Goal: Information Seeking & Learning: Check status

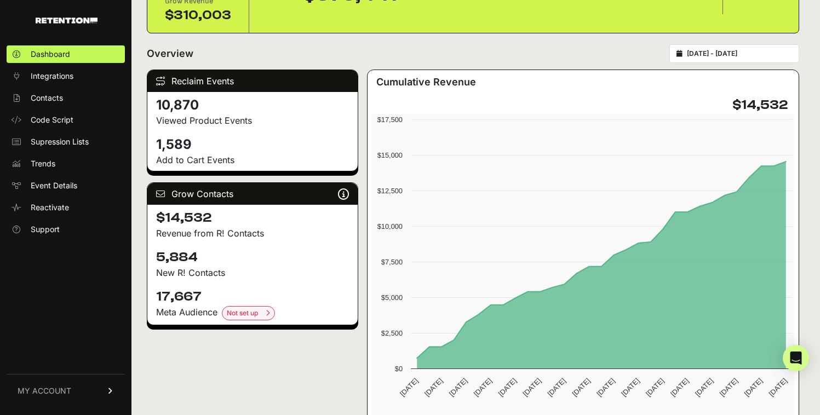
scroll to position [117, 0]
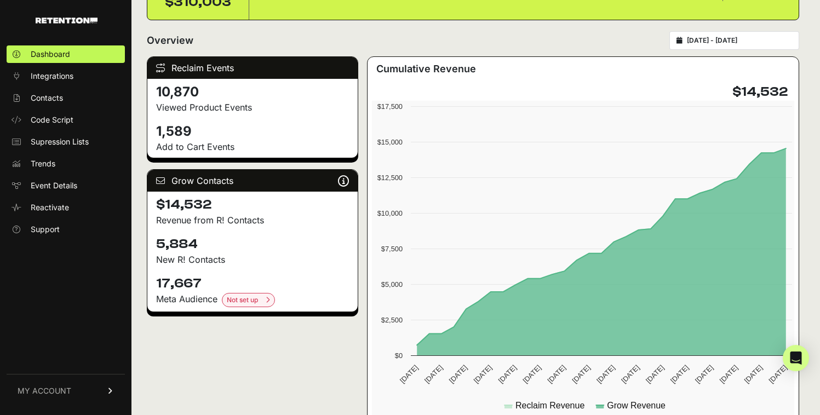
click at [725, 45] on div "[DATE] - [DATE]" at bounding box center [734, 40] width 130 height 19
click at [714, 41] on input "[DATE] - [DATE]" at bounding box center [739, 40] width 105 height 9
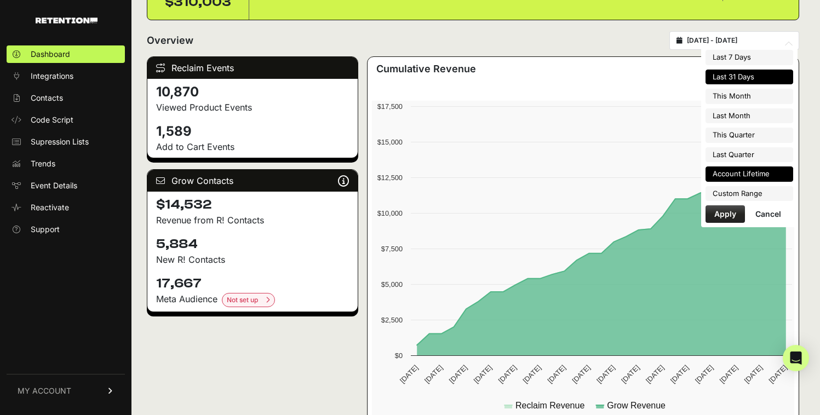
click at [756, 170] on li "Account Lifetime" at bounding box center [749, 173] width 88 height 15
type input "[DATE] - [DATE]"
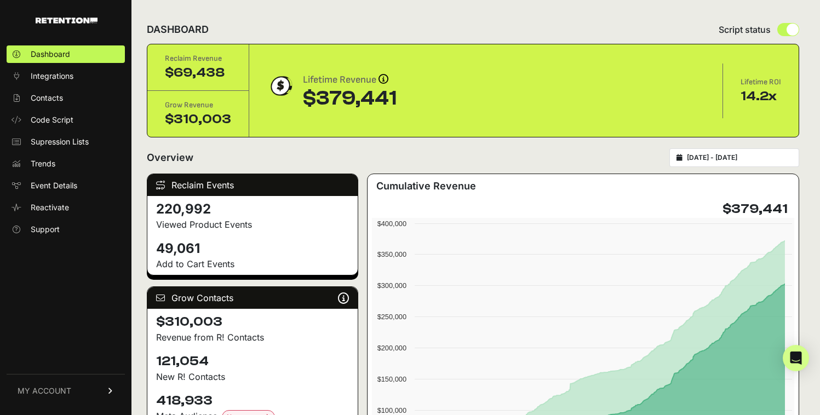
click at [710, 158] on input "[DATE] - [DATE]" at bounding box center [739, 157] width 105 height 9
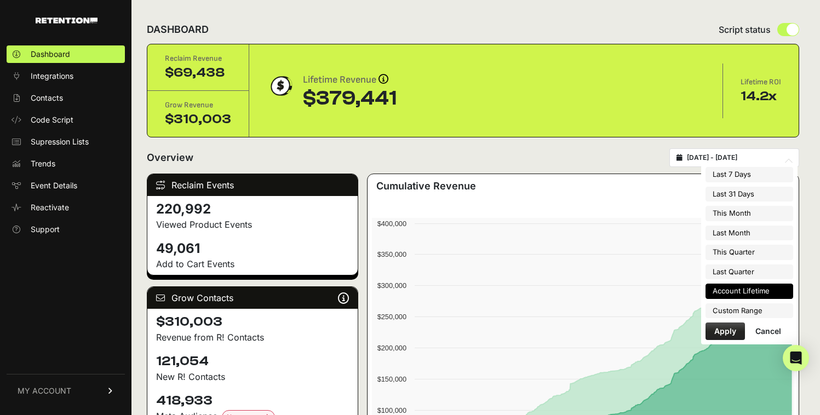
click at [740, 285] on li "Account Lifetime" at bounding box center [749, 291] width 88 height 15
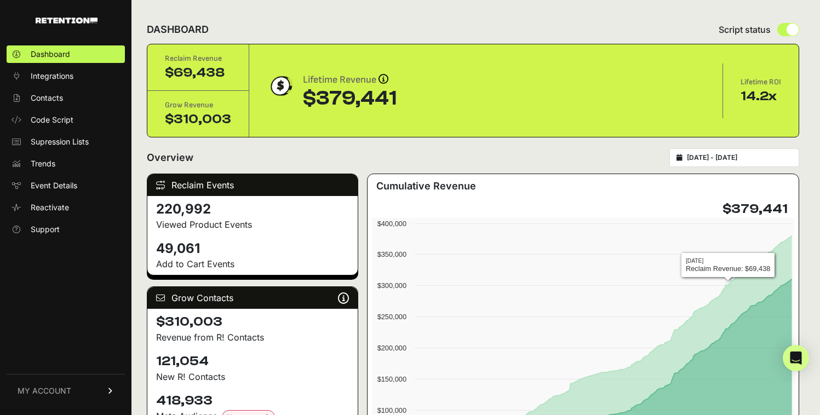
click at [723, 157] on input "[DATE] - [DATE]" at bounding box center [739, 157] width 105 height 9
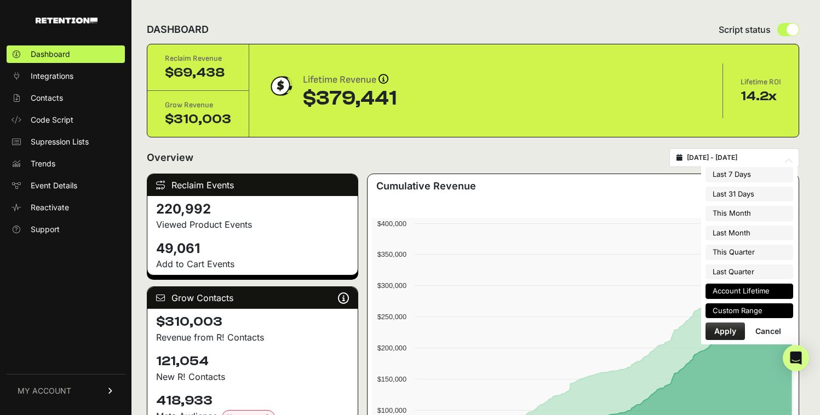
click at [711, 307] on li "Custom Range" at bounding box center [749, 310] width 88 height 15
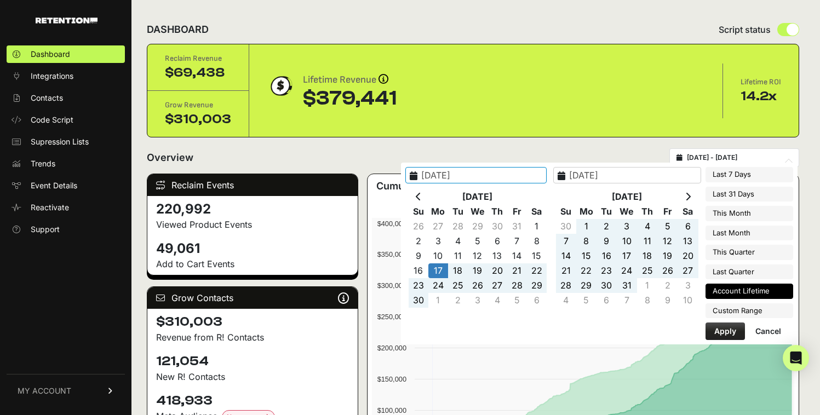
type input "[DATE]"
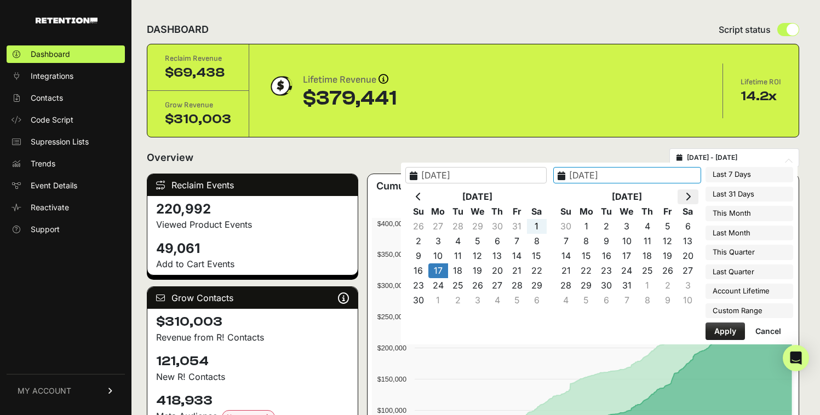
click at [686, 194] on icon at bounding box center [687, 196] width 5 height 9
click at [421, 197] on icon at bounding box center [418, 196] width 5 height 9
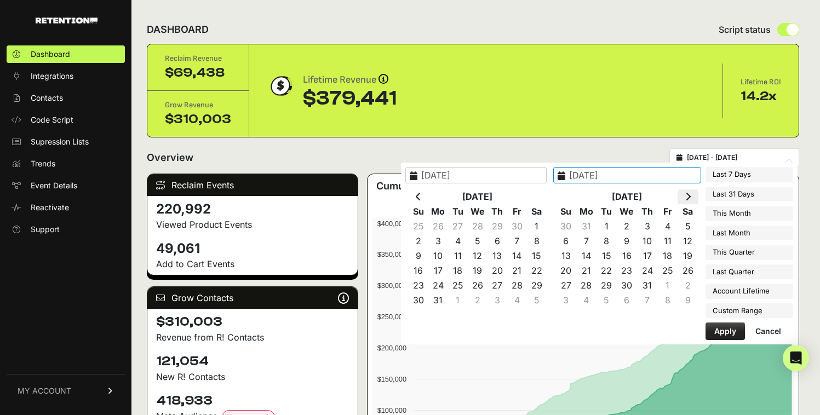
click at [686, 195] on icon at bounding box center [687, 196] width 5 height 9
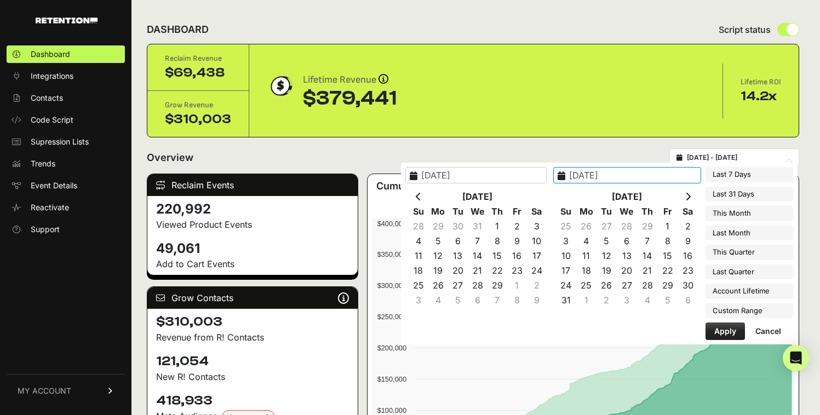
click at [686, 195] on icon at bounding box center [687, 196] width 5 height 9
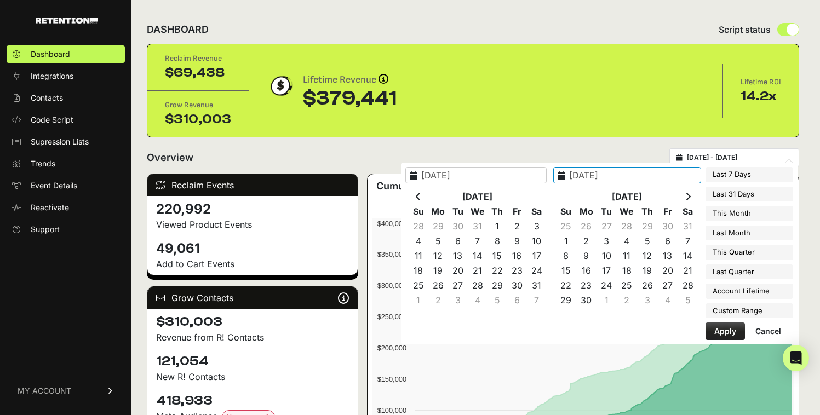
click at [686, 195] on icon at bounding box center [687, 196] width 5 height 9
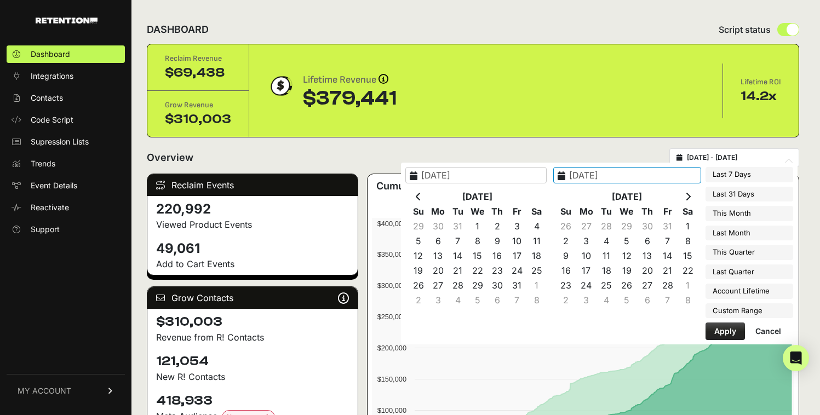
click at [686, 195] on icon at bounding box center [687, 196] width 5 height 9
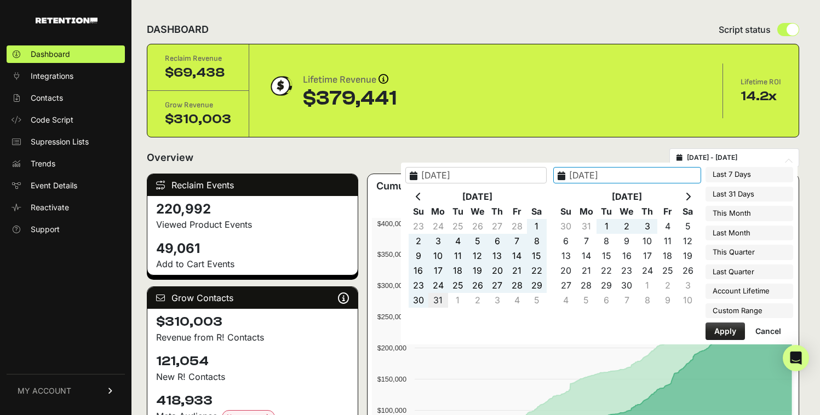
type input "2025-03-31"
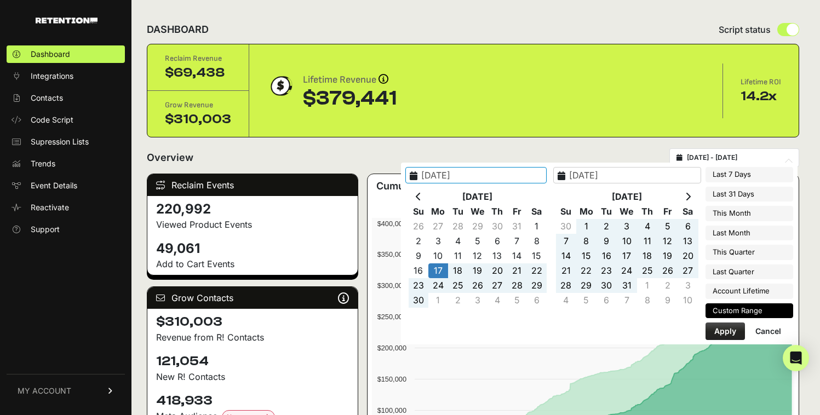
type input "[DATE]"
click at [721, 332] on button "Apply" at bounding box center [724, 332] width 39 height 18
type input "2023-04-17 - 2025-03-31"
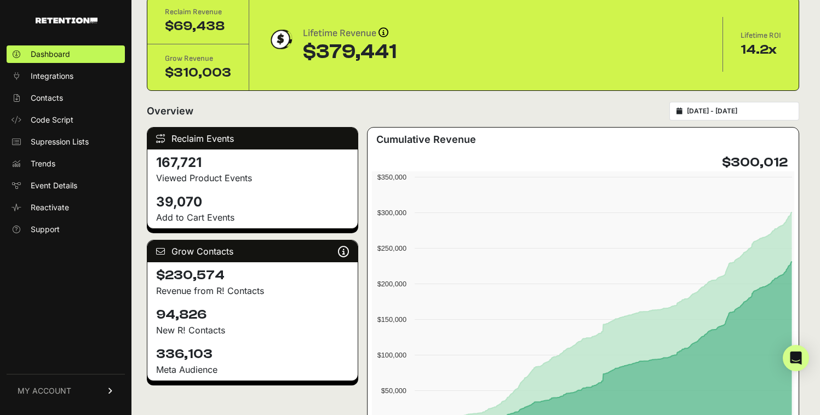
scroll to position [36, 0]
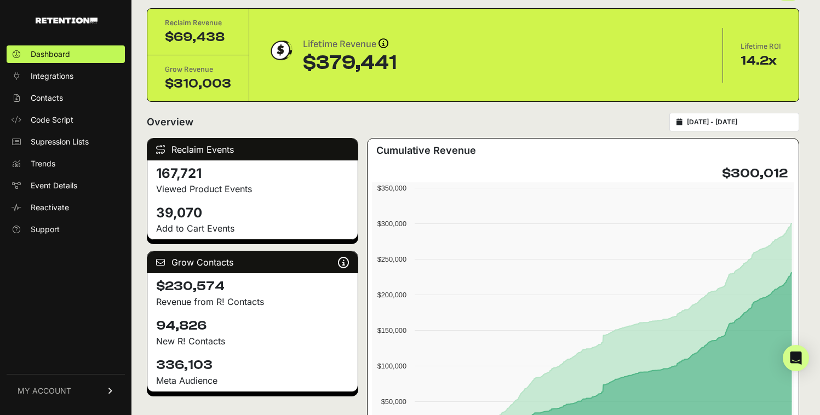
type input "[DATE]"
click at [745, 119] on input "[DATE] - [DATE]" at bounding box center [739, 122] width 105 height 9
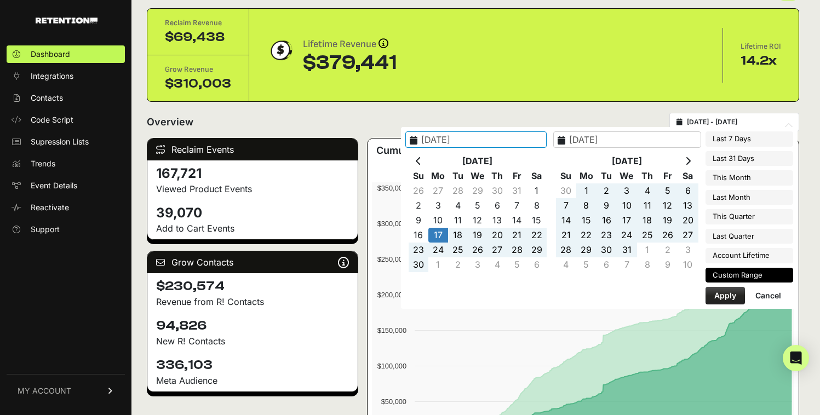
type input "[DATE]"
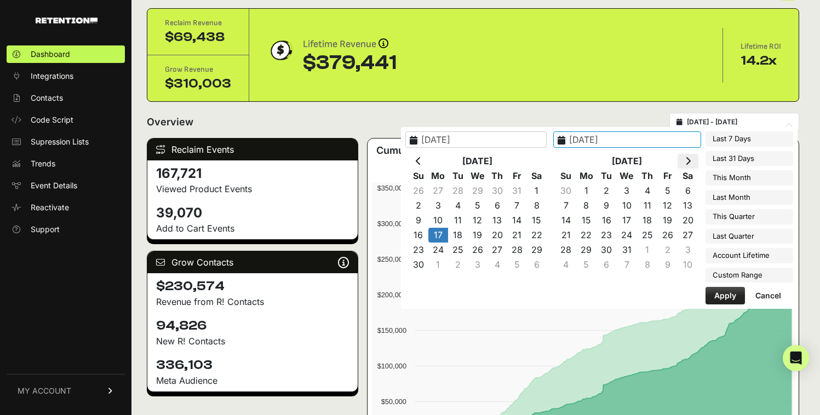
click at [689, 157] on icon at bounding box center [687, 161] width 5 height 9
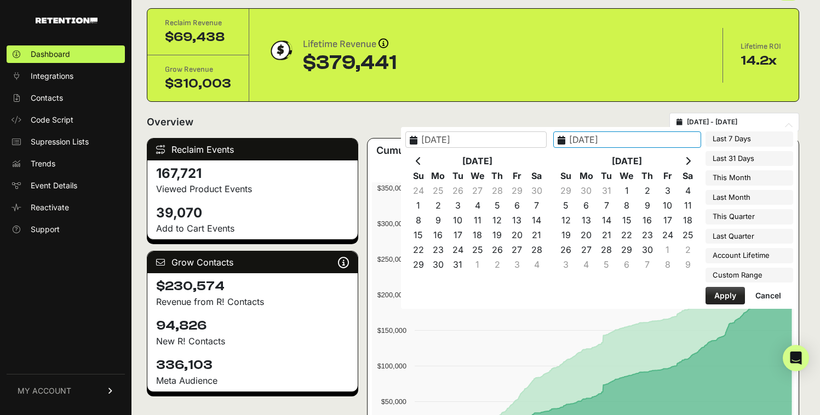
click at [689, 157] on icon at bounding box center [687, 161] width 5 height 9
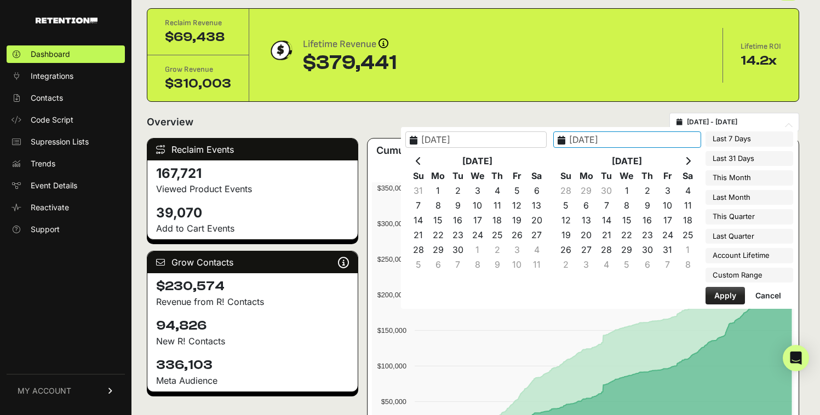
click at [689, 157] on icon at bounding box center [687, 161] width 5 height 9
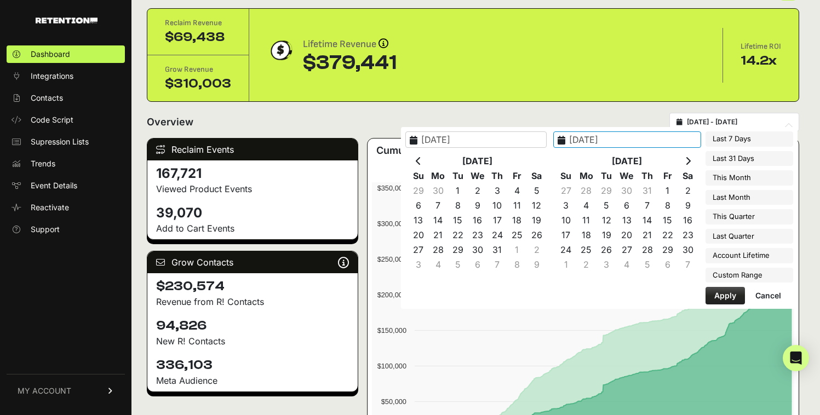
click at [689, 157] on icon at bounding box center [687, 161] width 5 height 9
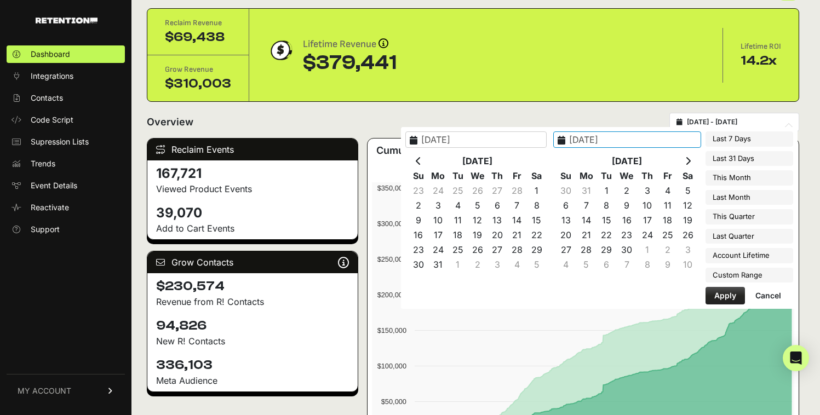
click at [689, 157] on icon at bounding box center [687, 161] width 5 height 9
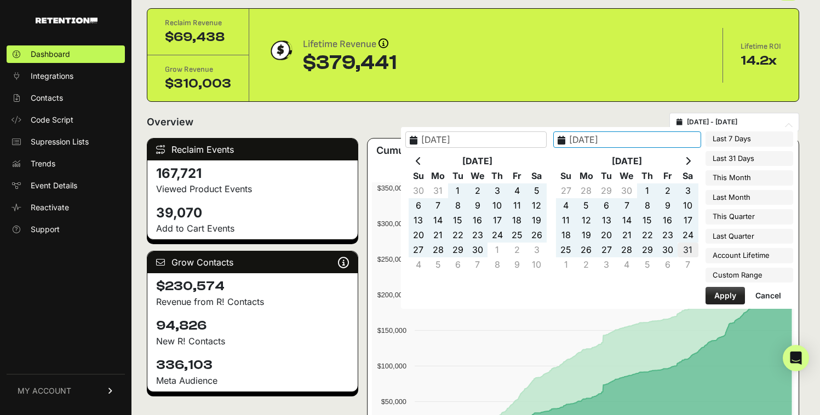
type input "2025-05-31"
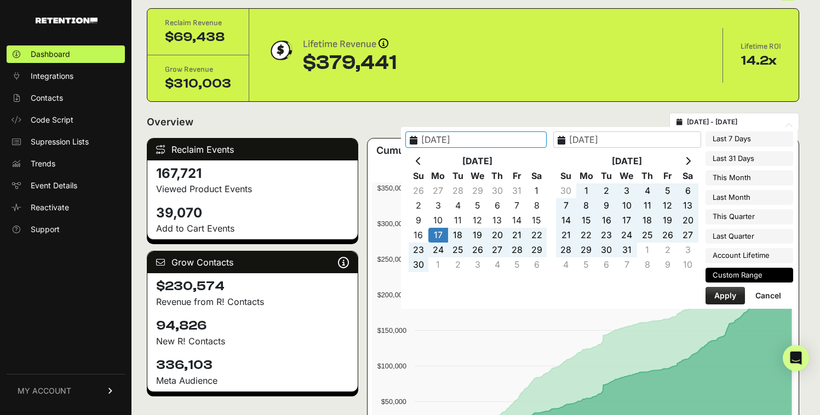
type input "[DATE]"
click at [720, 293] on button "Apply" at bounding box center [724, 296] width 39 height 18
type input "2023-04-17 - 2025-05-31"
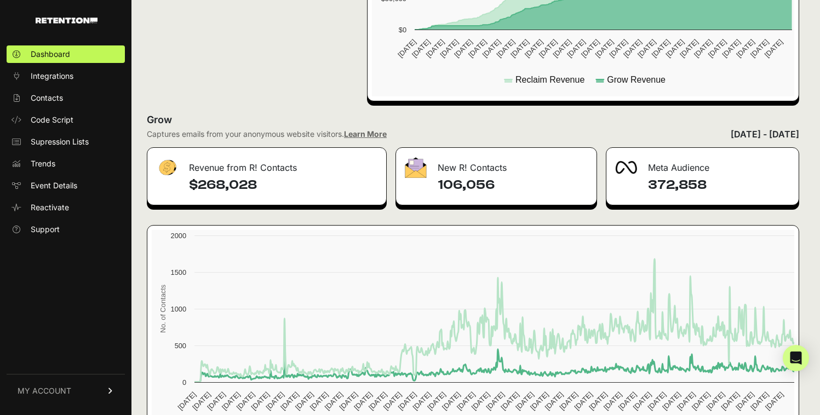
scroll to position [497, 0]
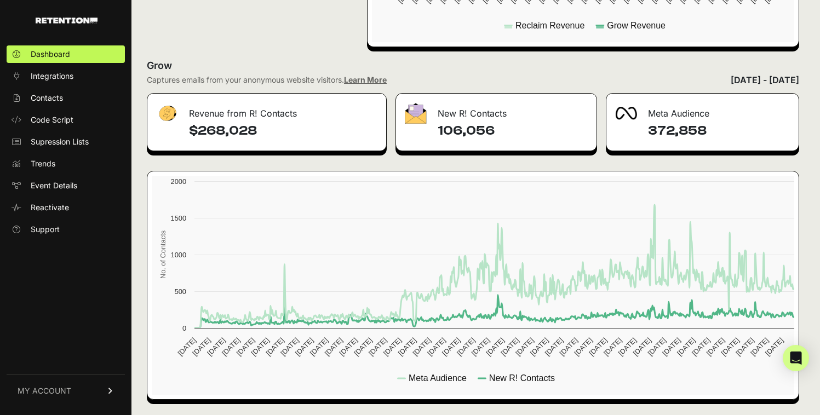
drag, startPoint x: 436, startPoint y: 130, endPoint x: 497, endPoint y: 132, distance: 60.8
click at [497, 132] on div "106,056" at bounding box center [496, 136] width 200 height 28
copy h4 "106,056"
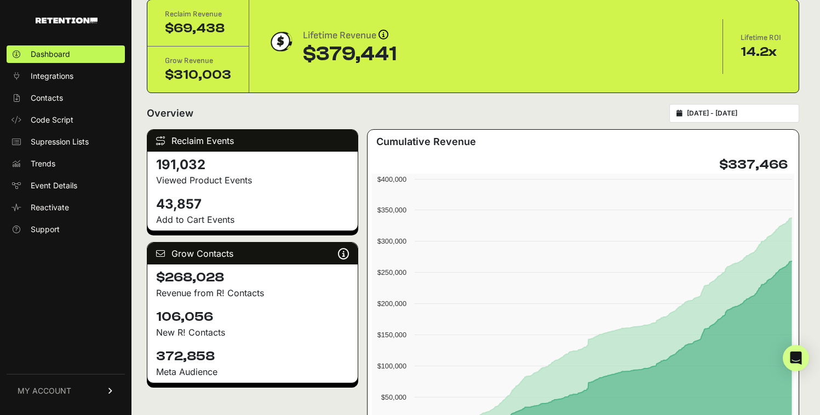
scroll to position [0, 0]
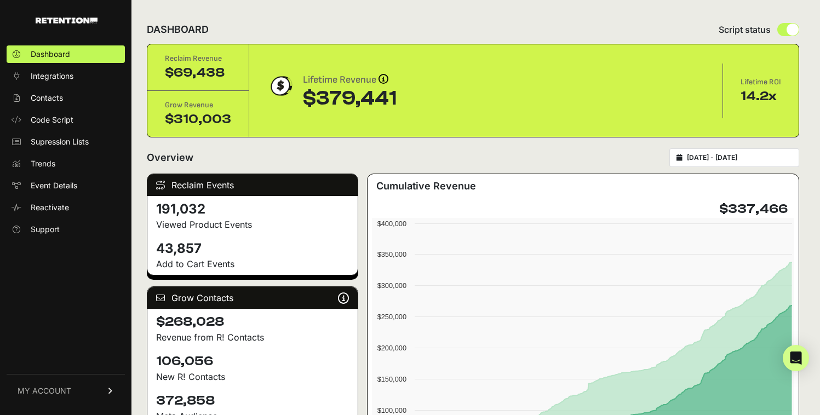
type input "[DATE]"
type input "2025-05-31"
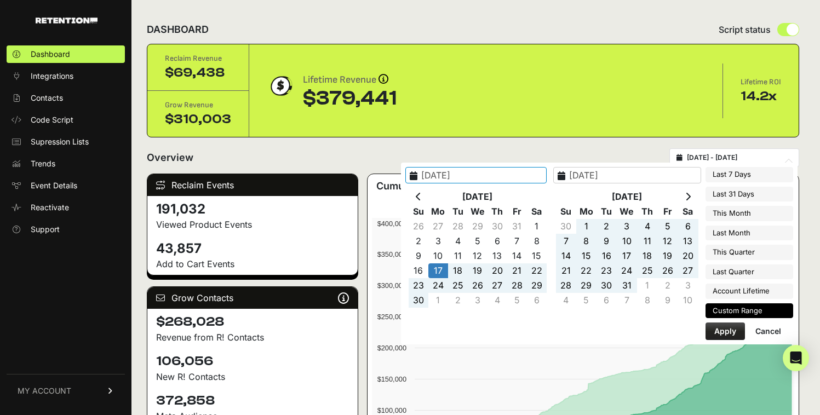
click at [739, 154] on input "2023-04-17 - 2025-05-31" at bounding box center [739, 157] width 105 height 9
type input "[DATE]"
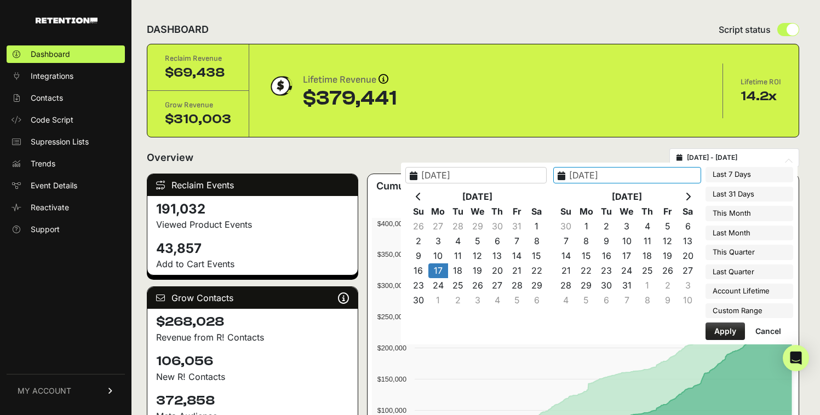
click at [655, 180] on input "2025-05-31" at bounding box center [627, 175] width 148 height 16
click at [625, 174] on input "2025-05-31" at bounding box center [627, 175] width 148 height 16
click at [686, 193] on icon at bounding box center [687, 196] width 5 height 9
click at [661, 175] on input "2025-06-31" at bounding box center [627, 175] width 148 height 16
type input "[DATE]"
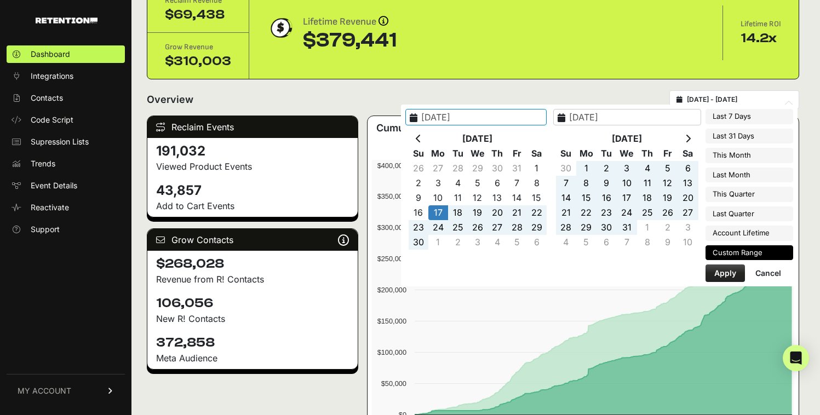
type input "[DATE]"
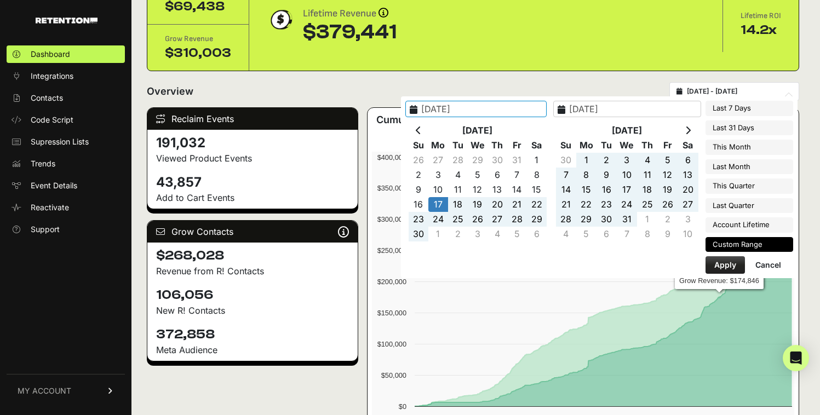
click at [733, 262] on button "Apply" at bounding box center [724, 265] width 39 height 18
type input "2023-04-17 - 2025-06-30"
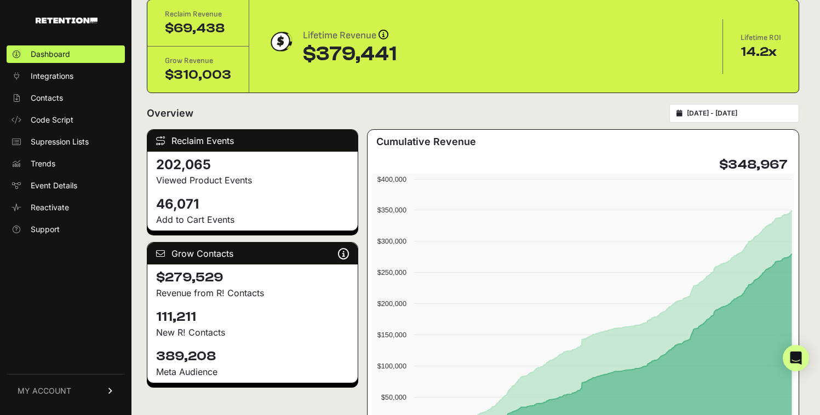
scroll to position [49, 0]
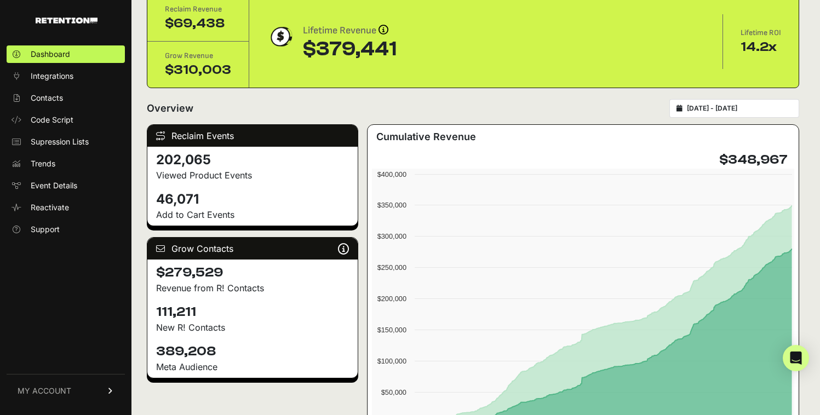
drag, startPoint x: 156, startPoint y: 313, endPoint x: 201, endPoint y: 313, distance: 45.5
click at [201, 313] on h4 "111,211" at bounding box center [252, 312] width 193 height 18
copy h4 "111,211"
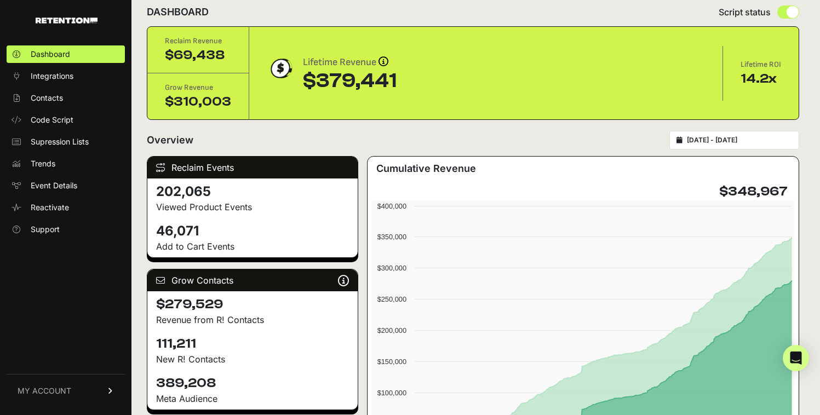
scroll to position [0, 0]
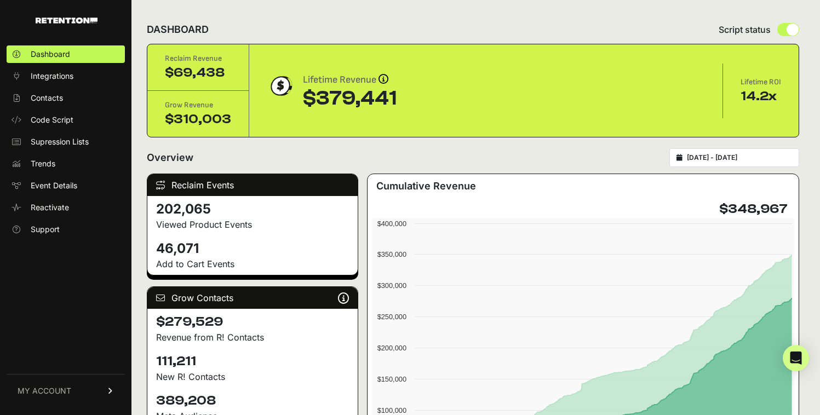
type input "[DATE]"
click at [721, 159] on input "[DATE] - [DATE]" at bounding box center [739, 157] width 105 height 9
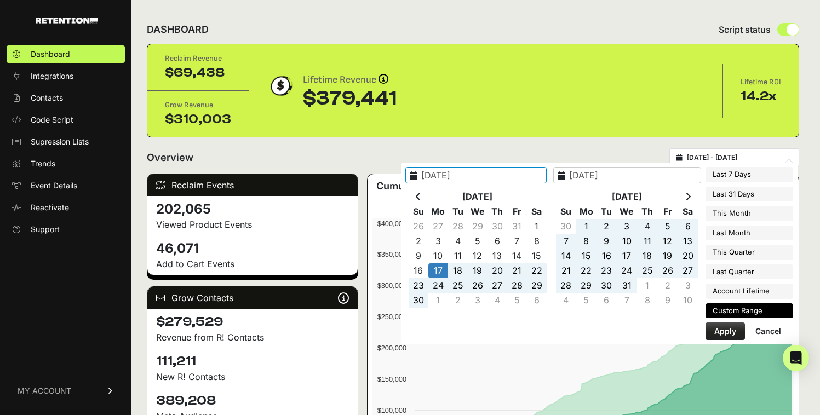
click at [628, 174] on input "[DATE]" at bounding box center [627, 175] width 148 height 16
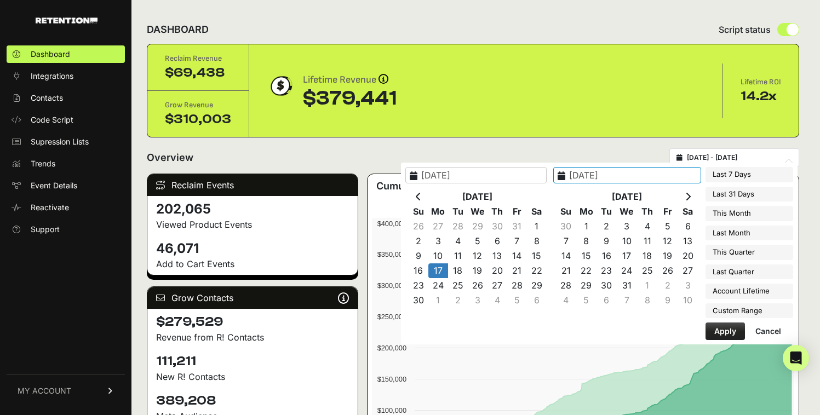
click at [628, 176] on input "2025-06-30" at bounding box center [627, 175] width 148 height 16
click at [629, 173] on input "2025-06-30" at bounding box center [627, 175] width 148 height 16
click at [628, 173] on input "2025-06-30" at bounding box center [627, 175] width 148 height 16
click at [626, 173] on input "2025-06-30" at bounding box center [627, 175] width 148 height 16
click at [640, 172] on input "2025-07-30" at bounding box center [627, 175] width 148 height 16
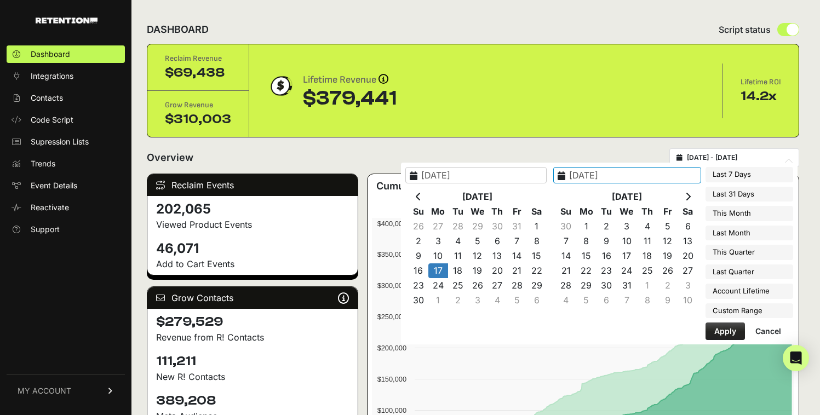
type input "2025-07-31"
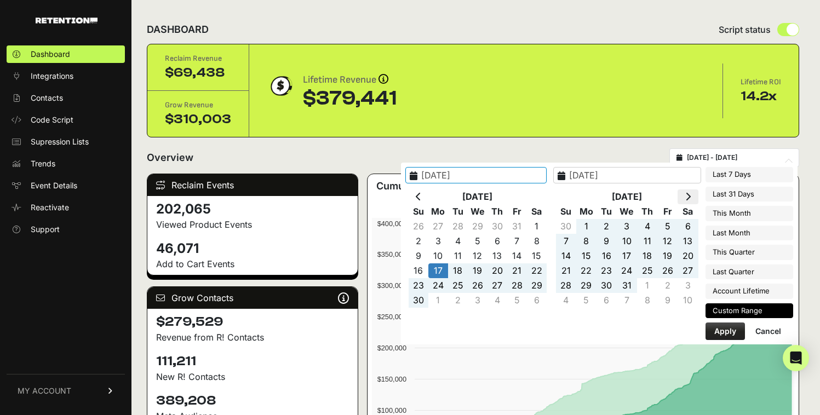
click at [690, 197] on icon at bounding box center [687, 196] width 5 height 9
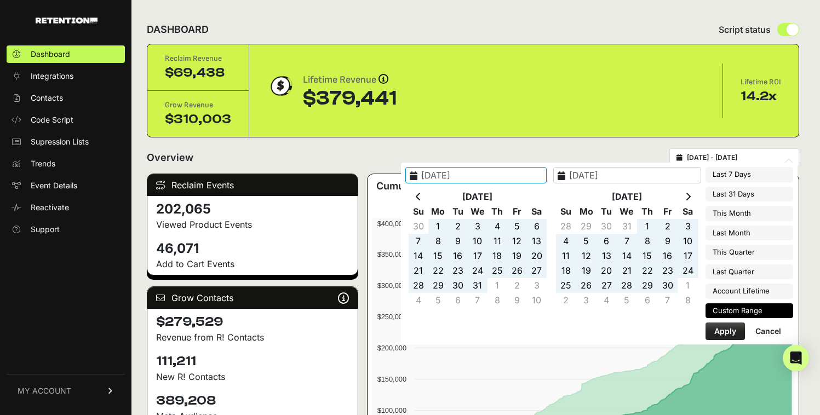
click at [690, 197] on icon at bounding box center [687, 196] width 5 height 9
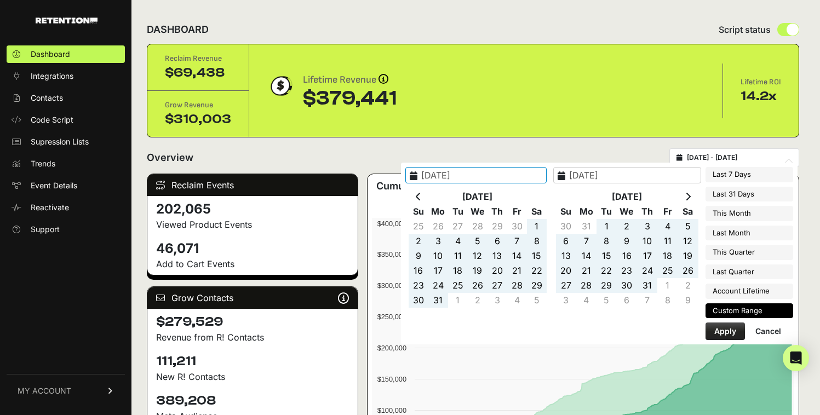
click at [690, 197] on icon at bounding box center [687, 196] width 5 height 9
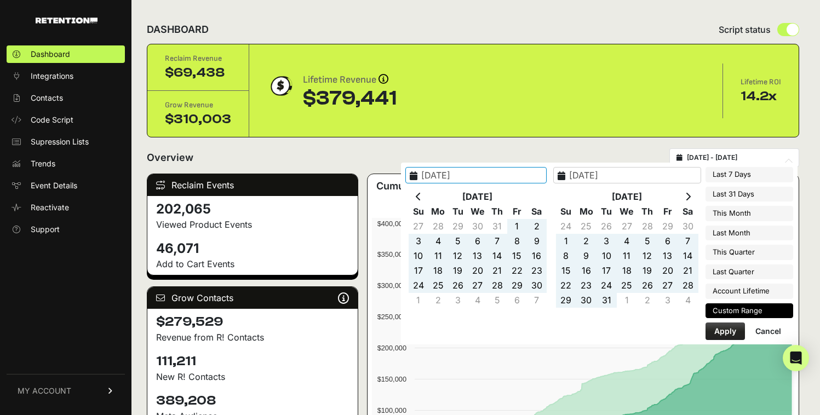
click at [690, 197] on icon at bounding box center [687, 196] width 5 height 9
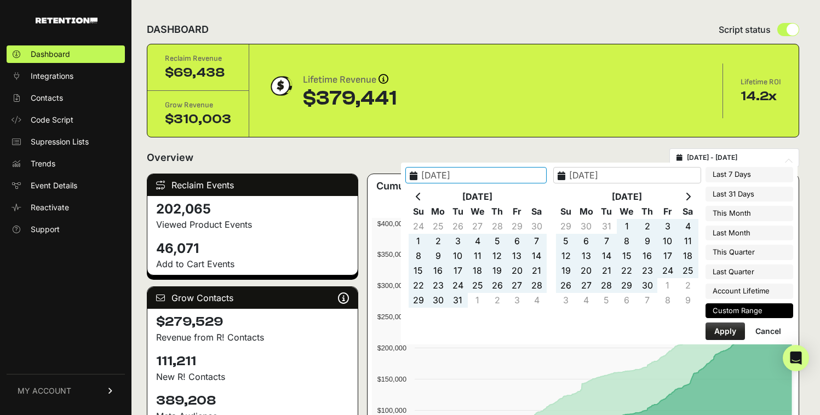
click at [690, 197] on icon at bounding box center [687, 196] width 5 height 9
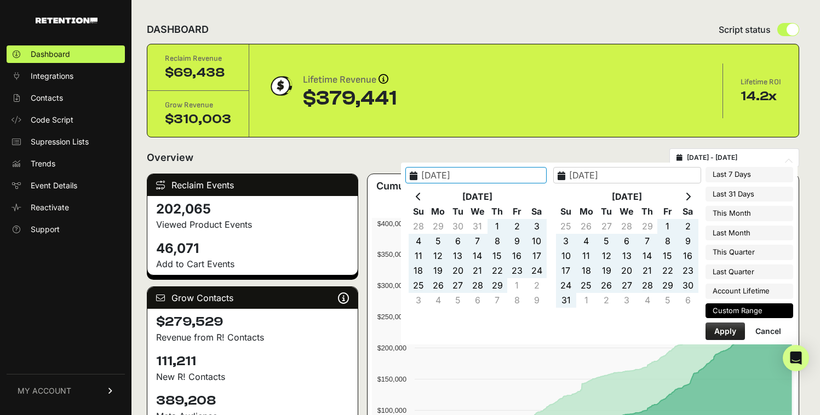
click at [690, 197] on icon at bounding box center [687, 196] width 5 height 9
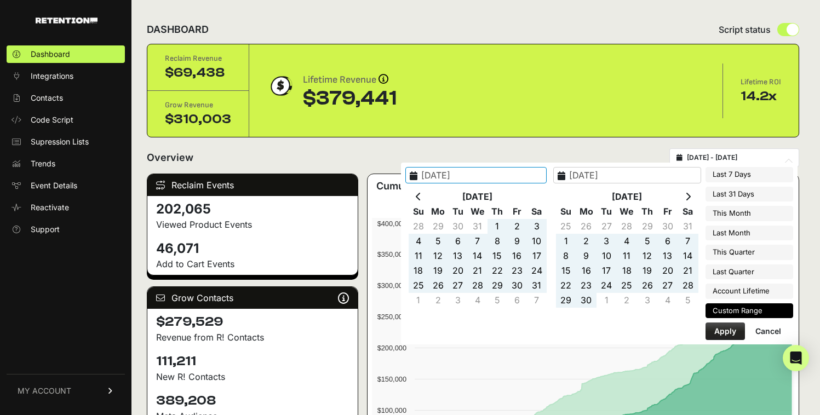
click at [690, 197] on icon at bounding box center [687, 196] width 5 height 9
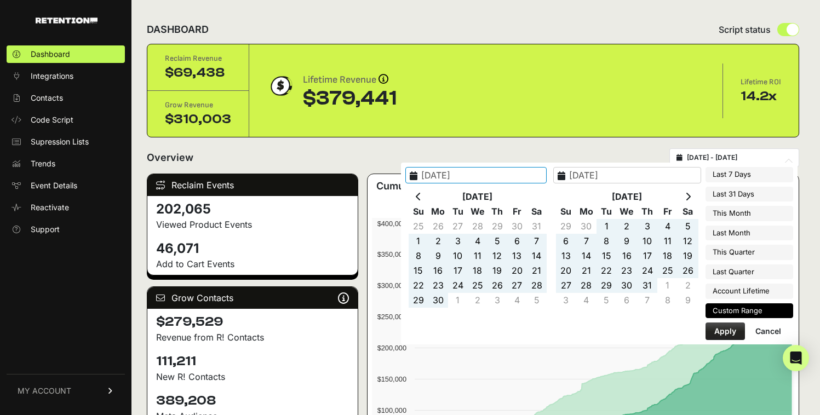
click at [690, 197] on icon at bounding box center [687, 196] width 5 height 9
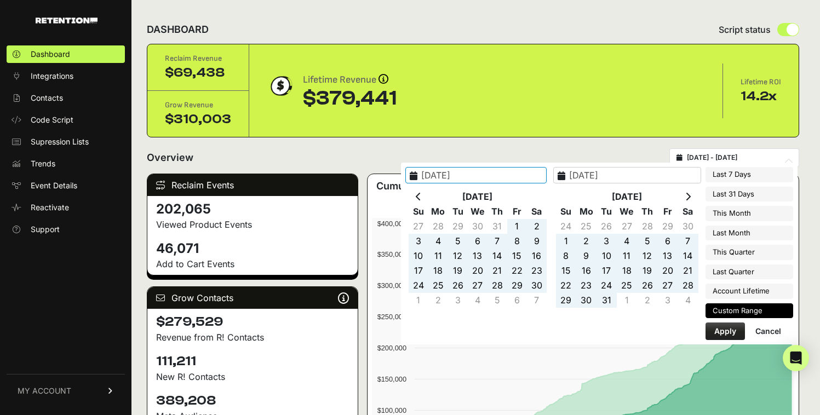
click at [690, 197] on icon at bounding box center [687, 196] width 5 height 9
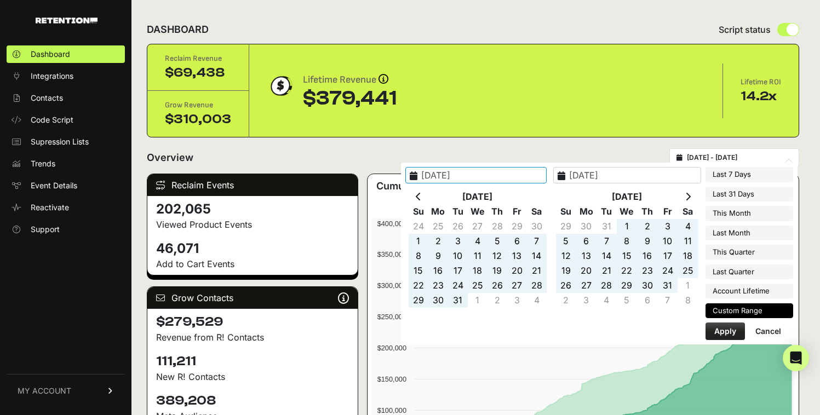
click at [690, 197] on icon at bounding box center [687, 196] width 5 height 9
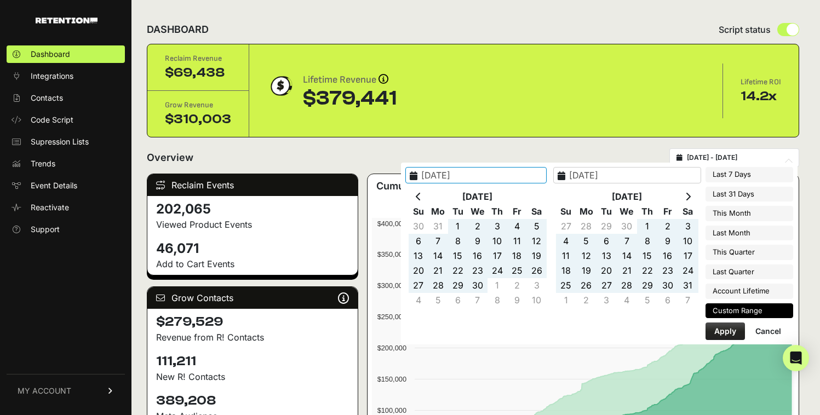
click at [690, 197] on icon at bounding box center [687, 196] width 5 height 9
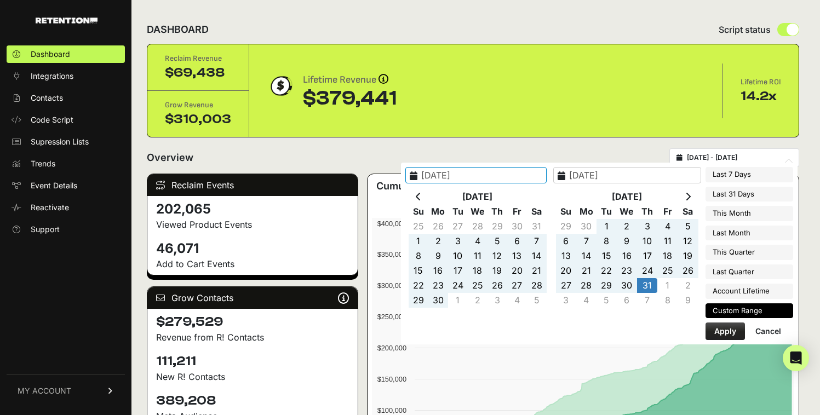
click at [690, 197] on icon at bounding box center [687, 196] width 5 height 9
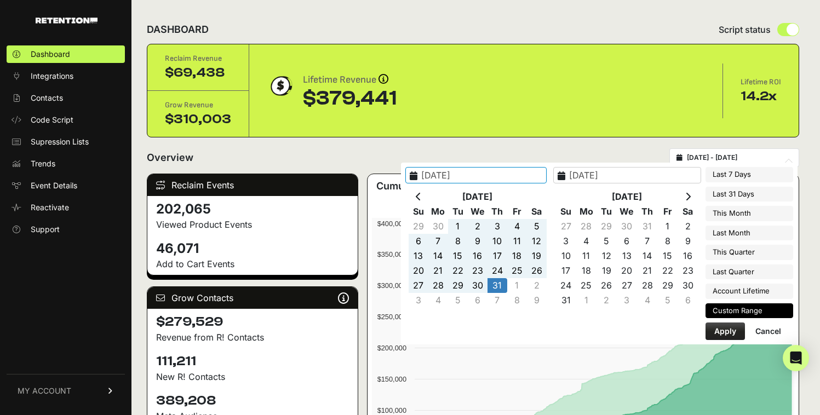
type input "[DATE]"
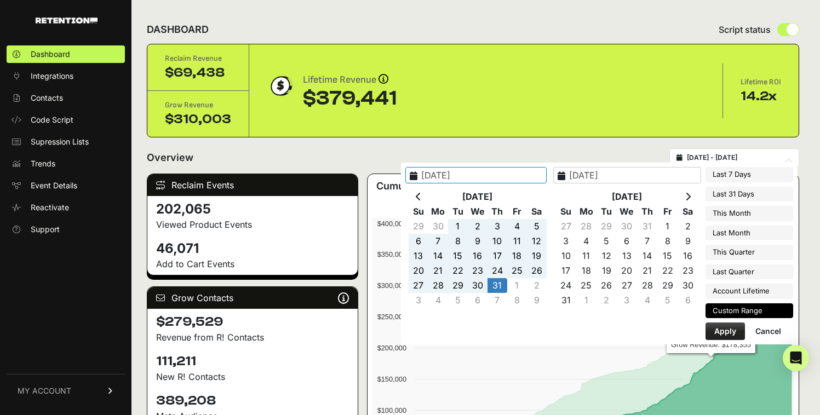
click at [719, 330] on button "Apply" at bounding box center [724, 332] width 39 height 18
type input "2023-04-17 - 2025-07-31"
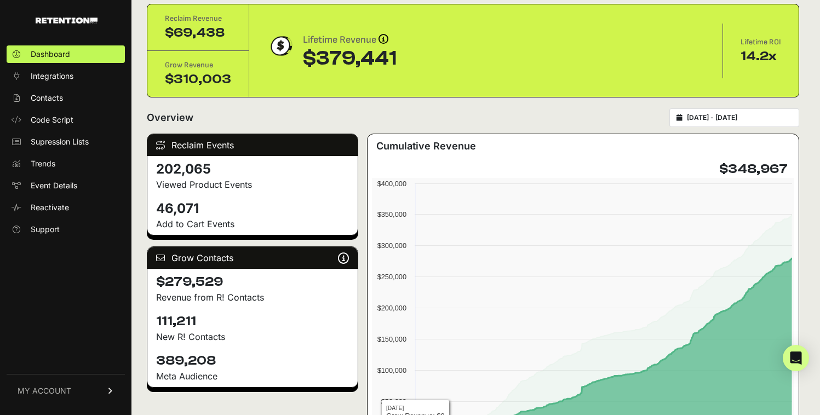
scroll to position [59, 0]
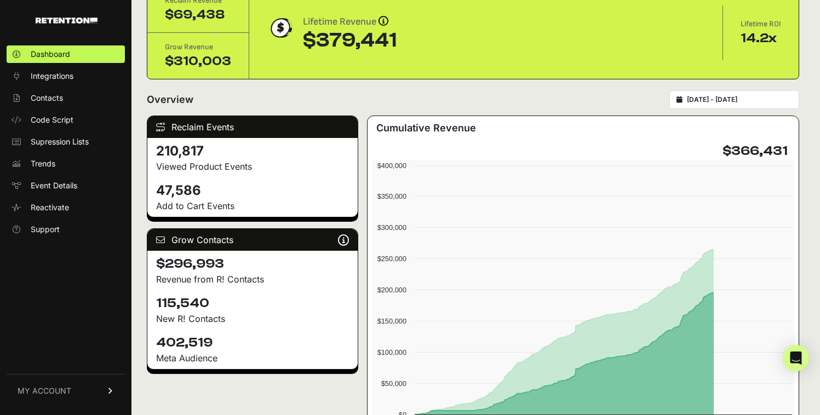
scroll to position [73, 0]
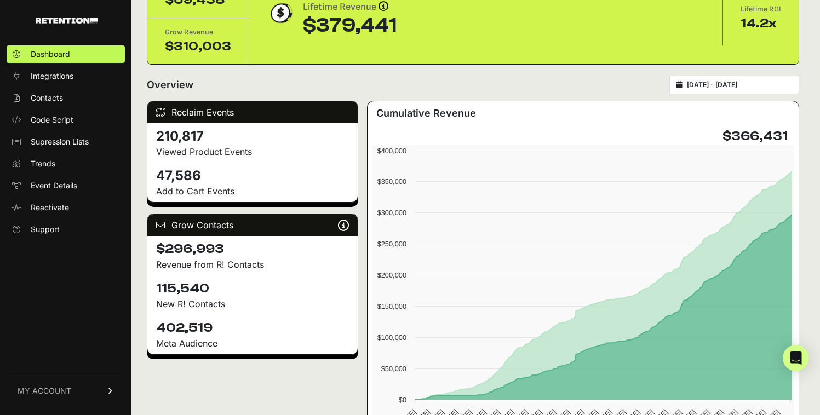
drag, startPoint x: 210, startPoint y: 289, endPoint x: 157, endPoint y: 289, distance: 52.6
click at [157, 289] on h4 "115,540" at bounding box center [252, 289] width 193 height 18
copy h4 "115,540"
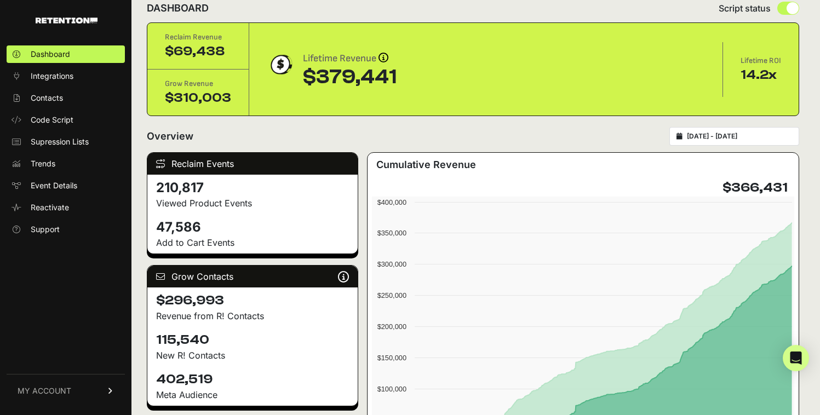
scroll to position [0, 0]
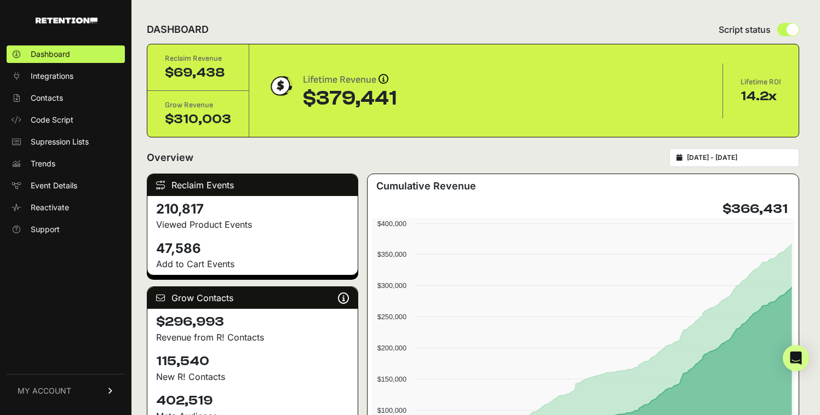
type input "[DATE]"
click at [732, 157] on input "2023-04-17 - 2025-07-31" at bounding box center [739, 157] width 105 height 9
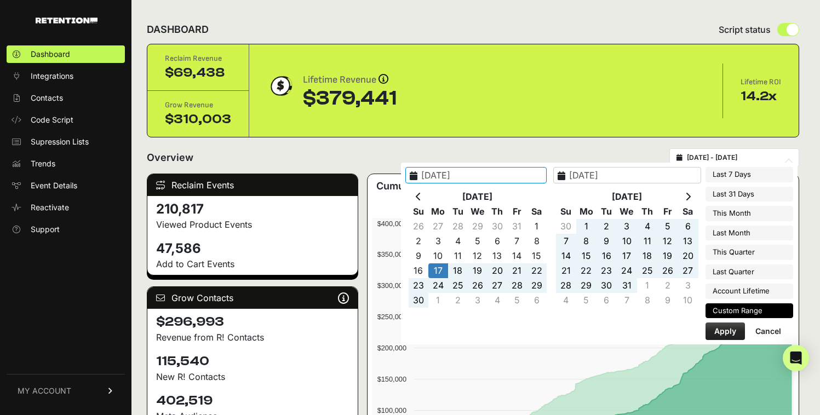
click at [612, 171] on input "2025-07-31" at bounding box center [627, 175] width 148 height 16
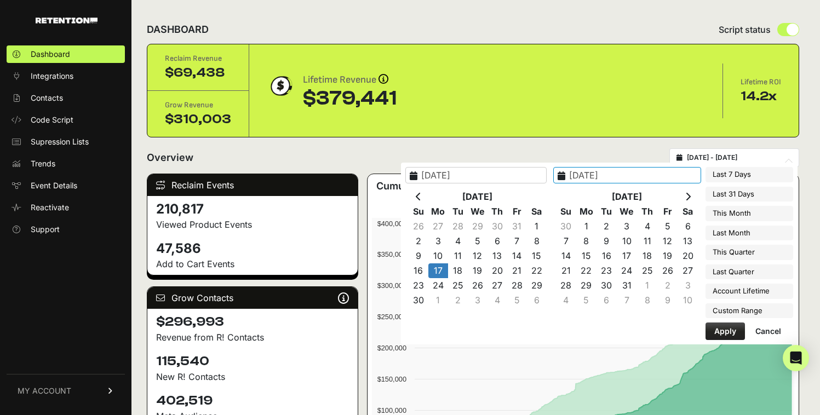
click at [625, 176] on input "2025-07-31" at bounding box center [627, 175] width 148 height 16
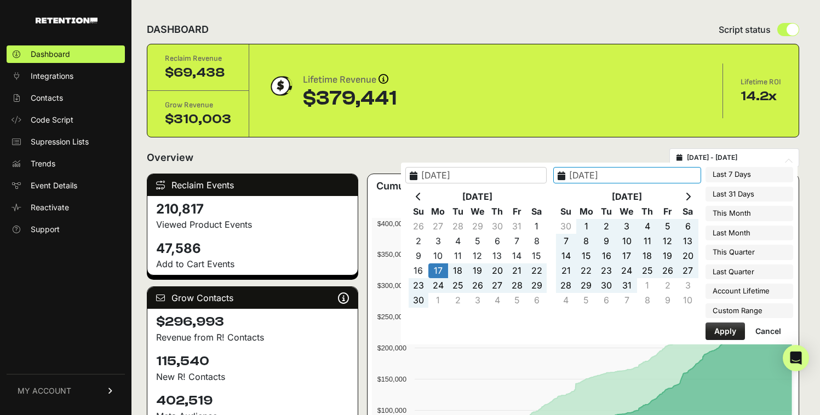
type input "[DATE]"
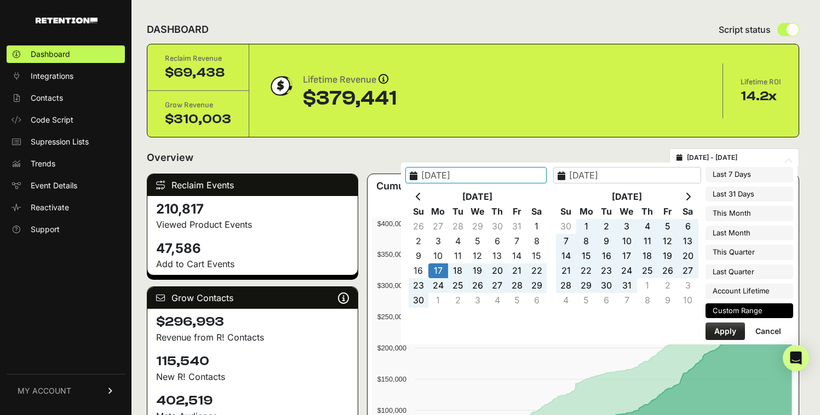
click at [717, 324] on button "Apply" at bounding box center [724, 332] width 39 height 18
type input "[DATE] - [DATE]"
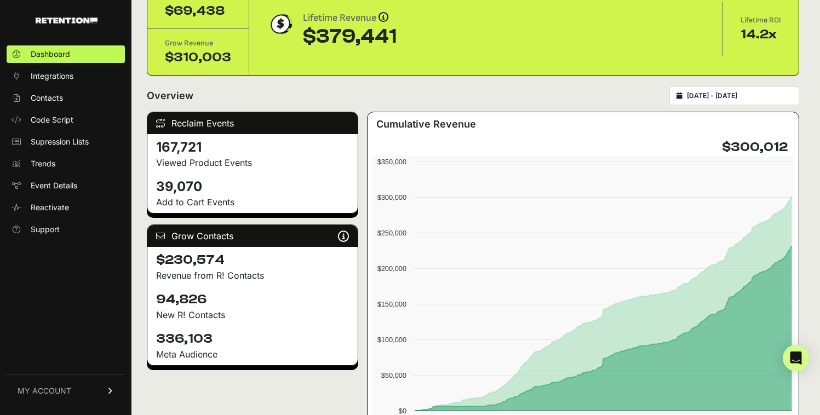
scroll to position [73, 0]
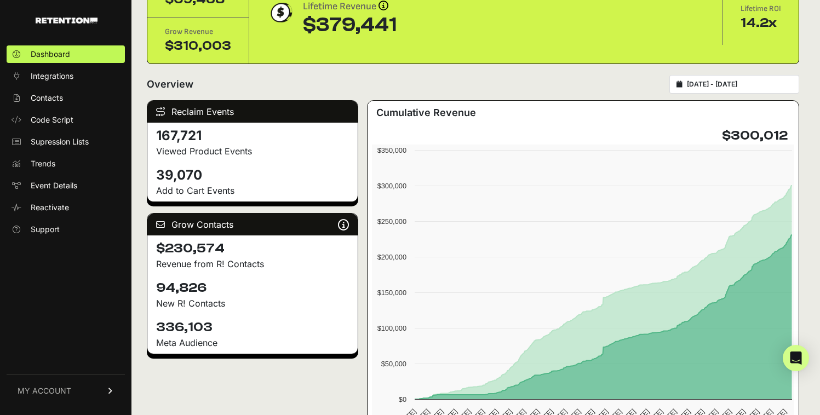
drag, startPoint x: 157, startPoint y: 289, endPoint x: 218, endPoint y: 288, distance: 61.9
click at [218, 288] on h4 "94,826" at bounding box center [252, 288] width 193 height 18
copy h4 "94,826"
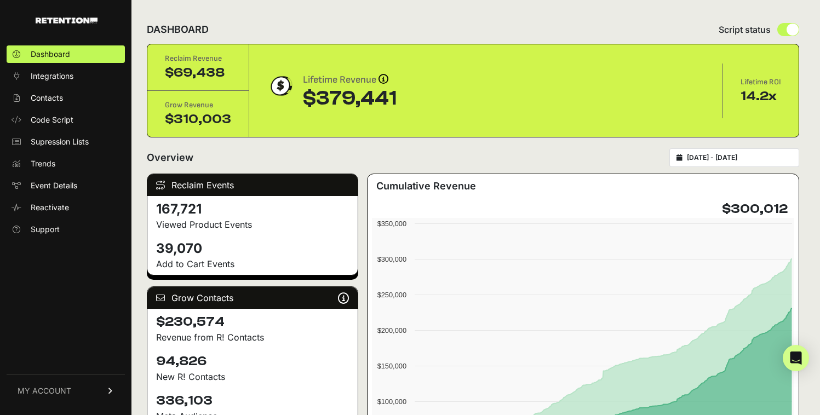
type input "[DATE]"
click at [744, 159] on input "[DATE] - [DATE]" at bounding box center [739, 157] width 105 height 9
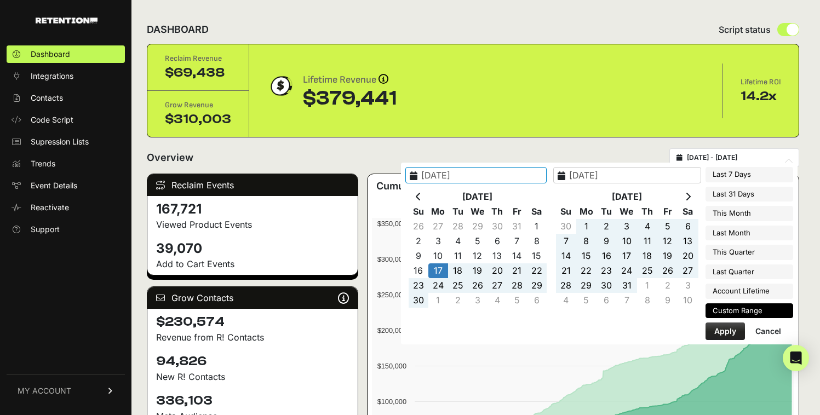
click at [636, 176] on input "[DATE]" at bounding box center [627, 175] width 148 height 16
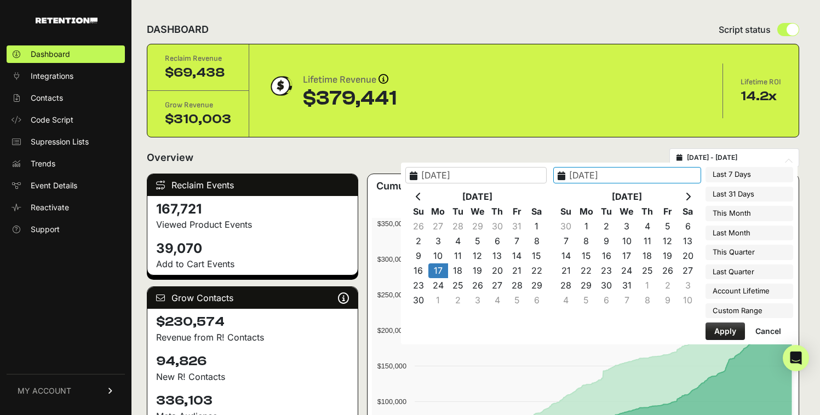
click at [622, 175] on input "[DATE]" at bounding box center [627, 175] width 148 height 16
click at [643, 174] on input "2025-04-31" at bounding box center [627, 175] width 148 height 16
type input "[DATE]"
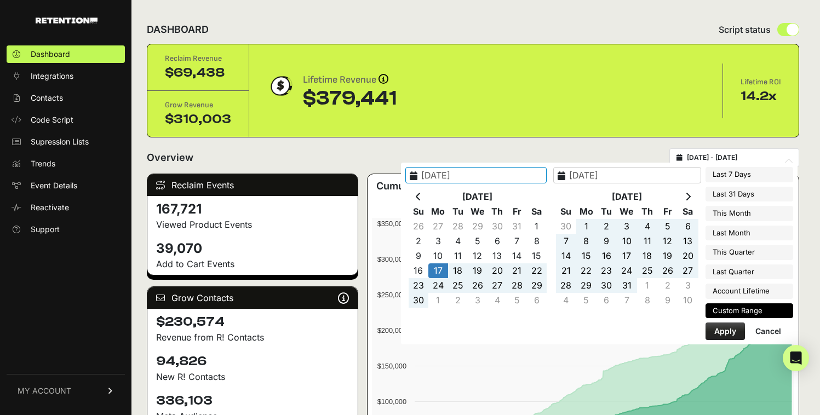
type input "[DATE]"
click at [727, 325] on button "Apply" at bounding box center [724, 332] width 39 height 18
type input "[DATE] - [DATE]"
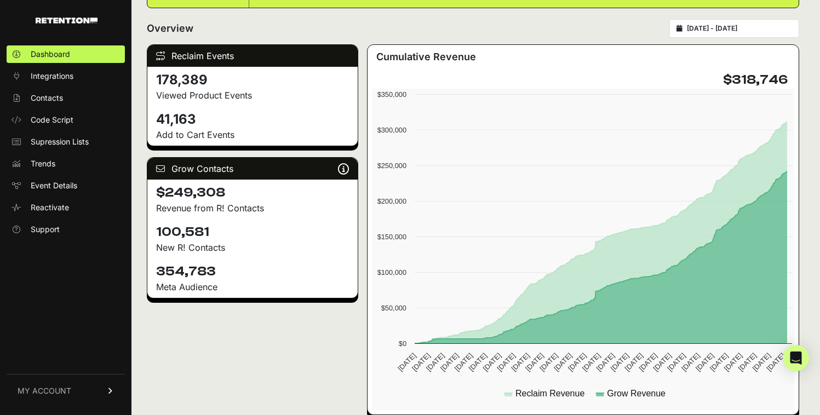
scroll to position [148, 0]
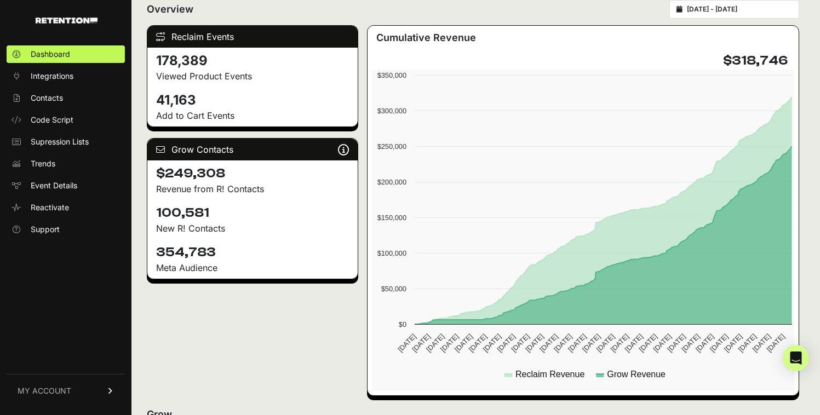
drag, startPoint x: 152, startPoint y: 214, endPoint x: 212, endPoint y: 215, distance: 59.7
click at [212, 215] on div "100,581 New R! Contacts" at bounding box center [252, 219] width 210 height 39
copy h4 "100,581"
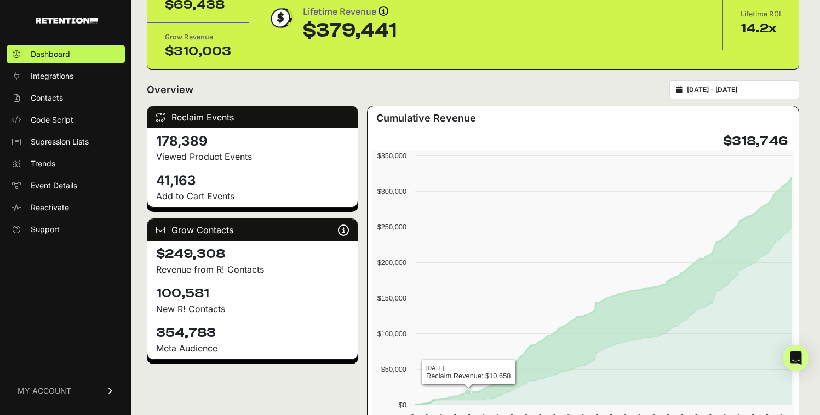
scroll to position [0, 0]
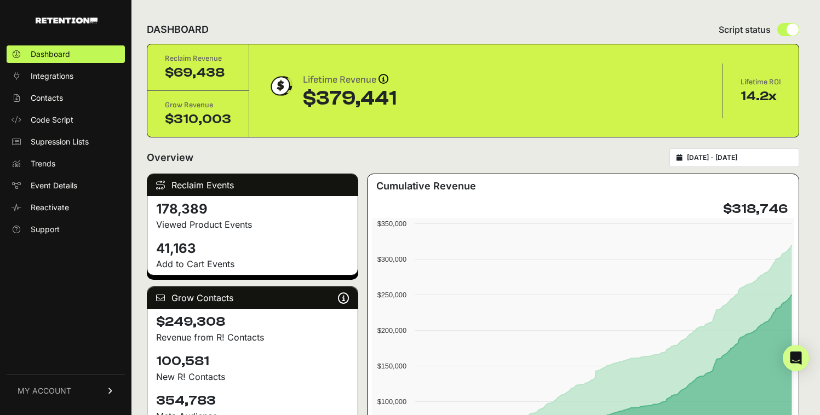
type input "[DATE]"
click at [734, 158] on input "2023-04-17 - 2025-04-30" at bounding box center [739, 157] width 105 height 9
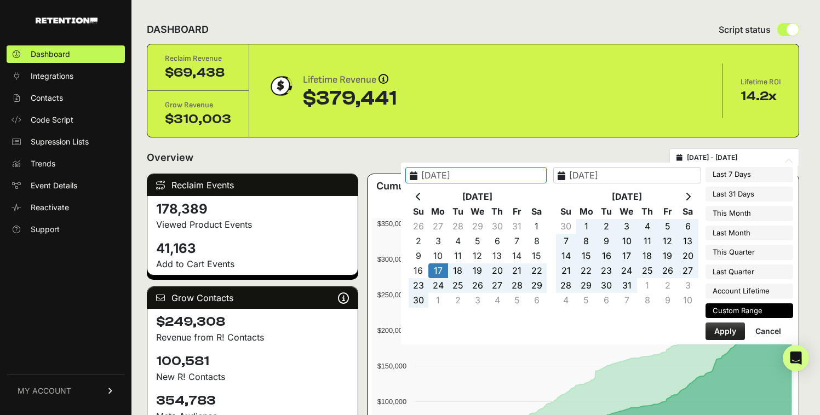
click at [620, 176] on input "2025-04-30" at bounding box center [627, 175] width 148 height 16
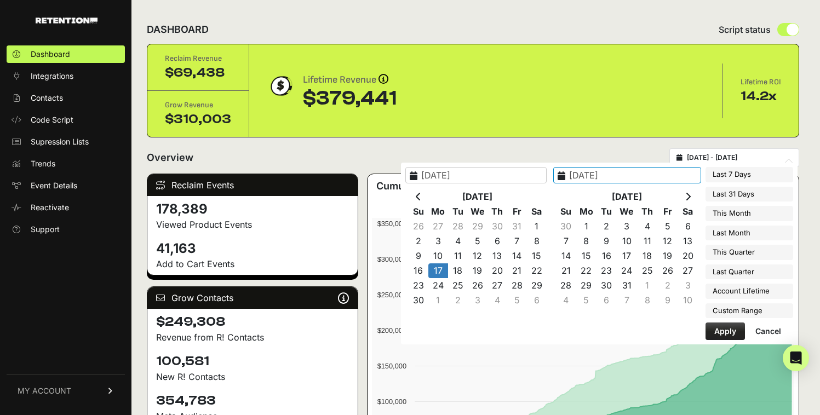
click at [609, 176] on input "2025-04-30" at bounding box center [627, 175] width 148 height 16
type input "2024-04-30"
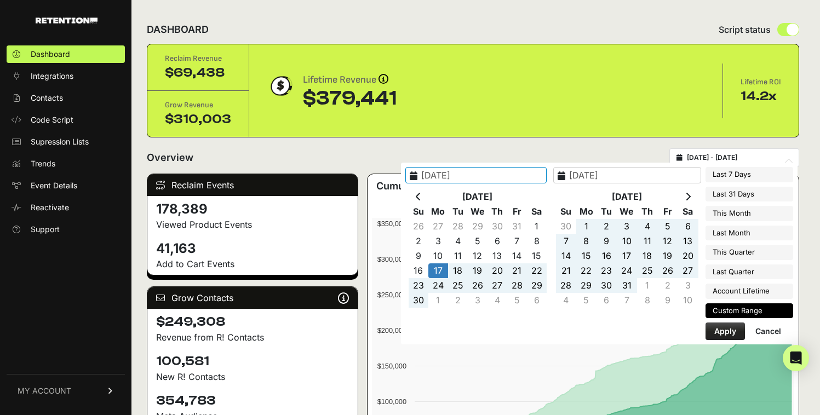
type input "2023-06-08"
click at [722, 337] on button "Apply" at bounding box center [724, 332] width 39 height 18
type input "2023-04-17 - 2024-04-30"
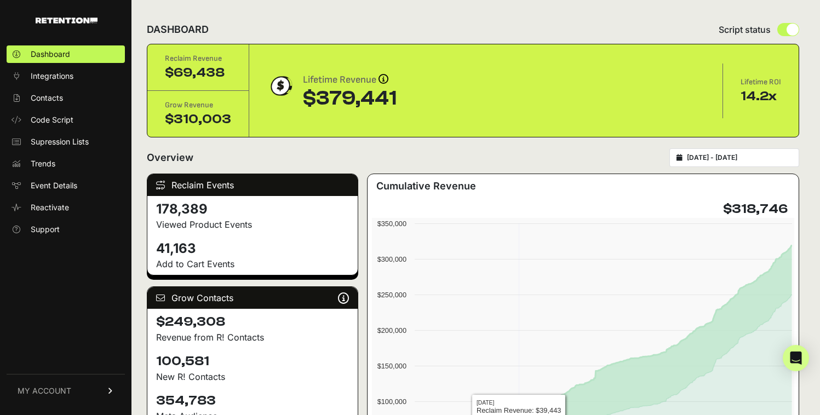
scroll to position [93, 0]
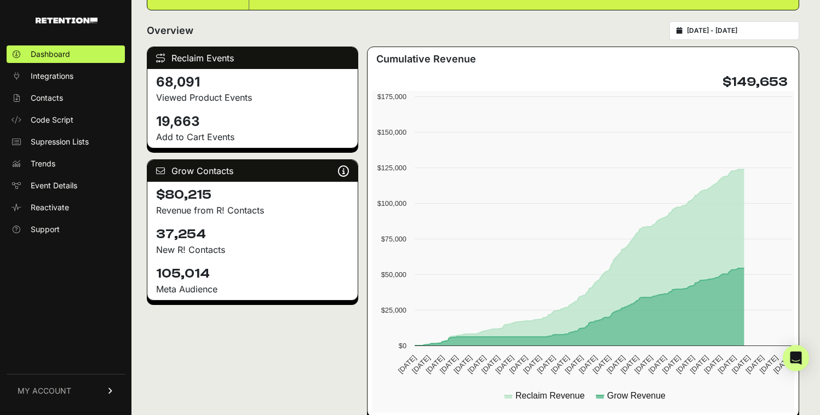
scroll to position [131, 0]
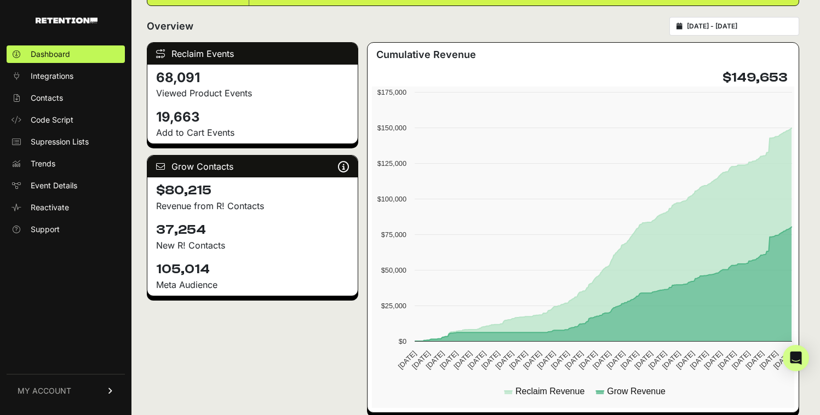
drag, startPoint x: 156, startPoint y: 228, endPoint x: 214, endPoint y: 227, distance: 58.6
click at [214, 227] on div "37,254 New R! Contacts" at bounding box center [252, 236] width 210 height 39
copy h4 "37,254"
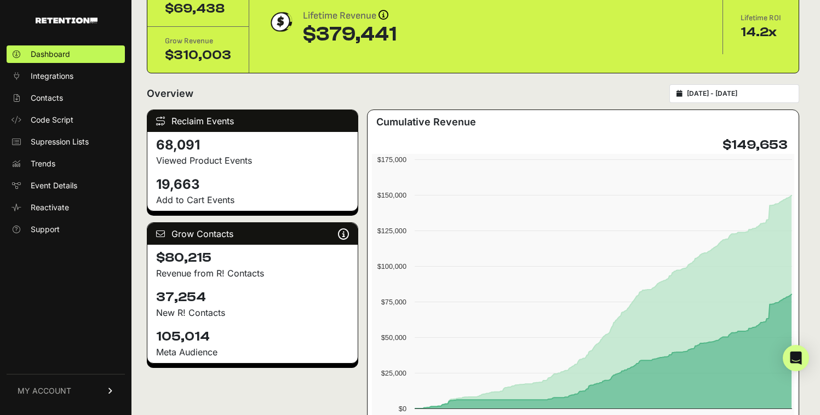
scroll to position [0, 0]
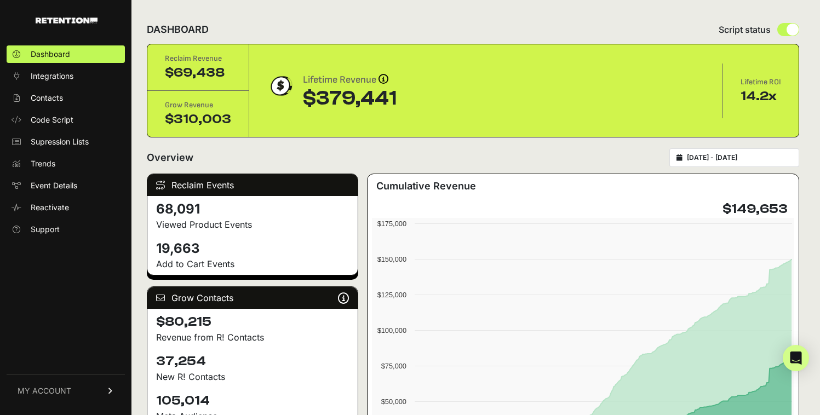
type input "[DATE]"
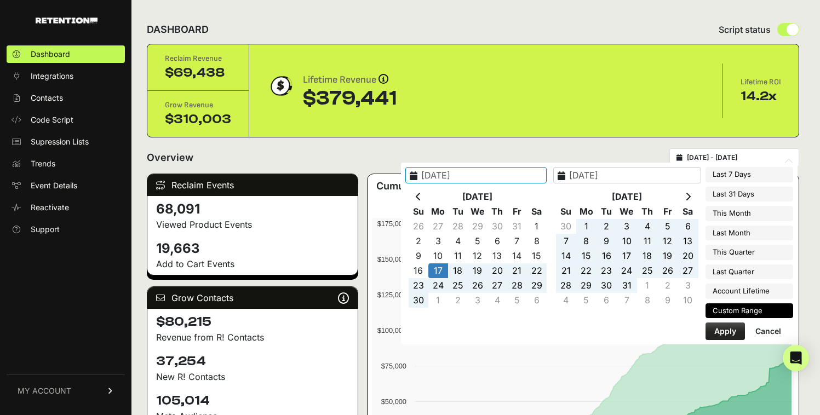
click at [726, 154] on input "2023-04-17 - 2024-04-30" at bounding box center [739, 157] width 105 height 9
click at [618, 174] on input "2024-04-30" at bounding box center [627, 175] width 148 height 16
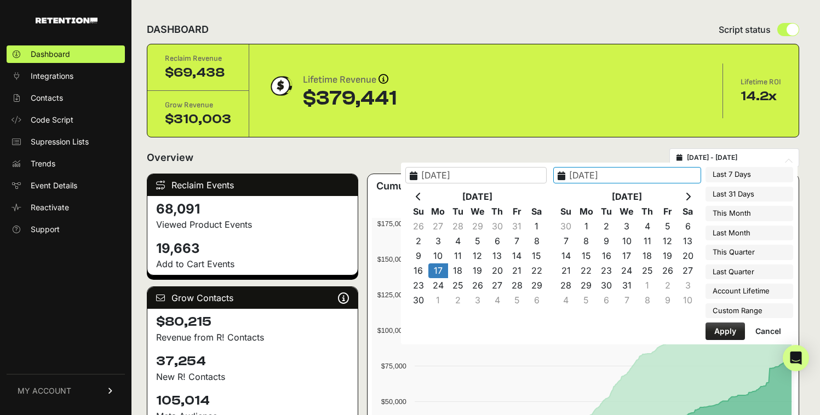
click at [627, 176] on input "2024-04-30" at bounding box center [627, 175] width 148 height 16
type input "[DATE]"
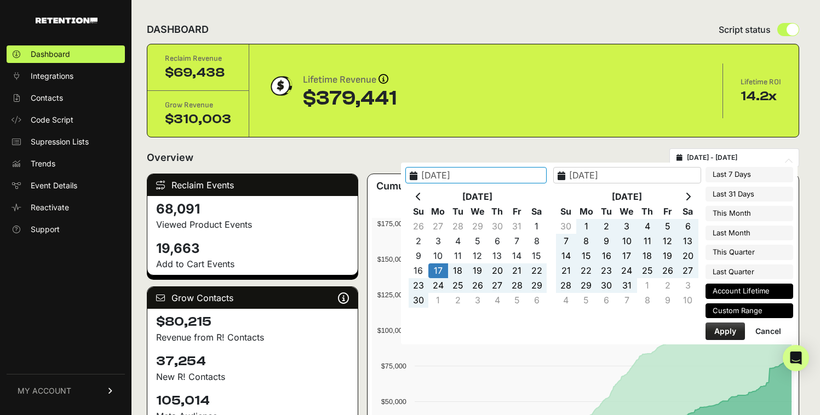
type input "2023-05-06"
click at [720, 333] on button "Apply" at bounding box center [724, 332] width 39 height 18
type input "[DATE] - [DATE]"
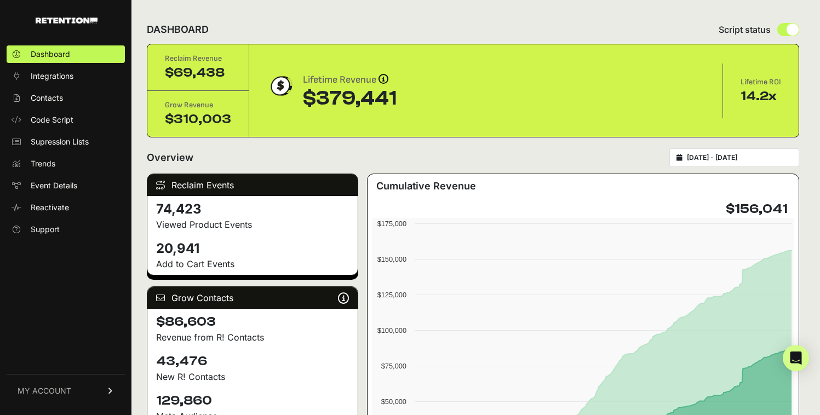
drag, startPoint x: 159, startPoint y: 359, endPoint x: 216, endPoint y: 358, distance: 56.9
click at [216, 358] on h4 "43,476" at bounding box center [252, 362] width 193 height 18
copy h4 "43,476"
type input "[DATE]"
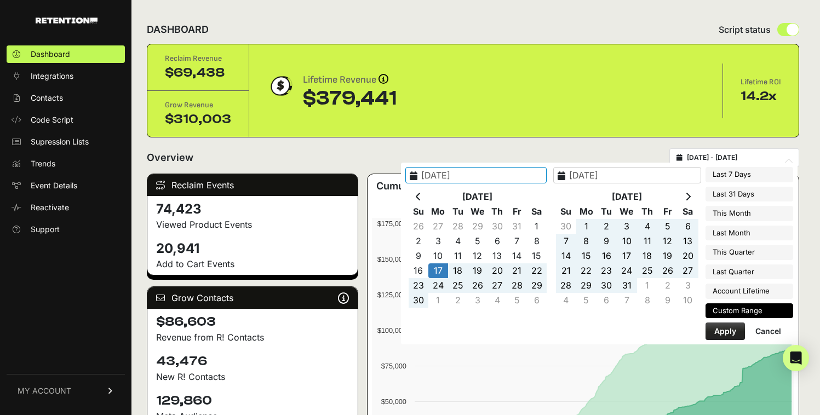
click at [727, 157] on input "[DATE] - [DATE]" at bounding box center [739, 157] width 105 height 9
type input "[DATE]"
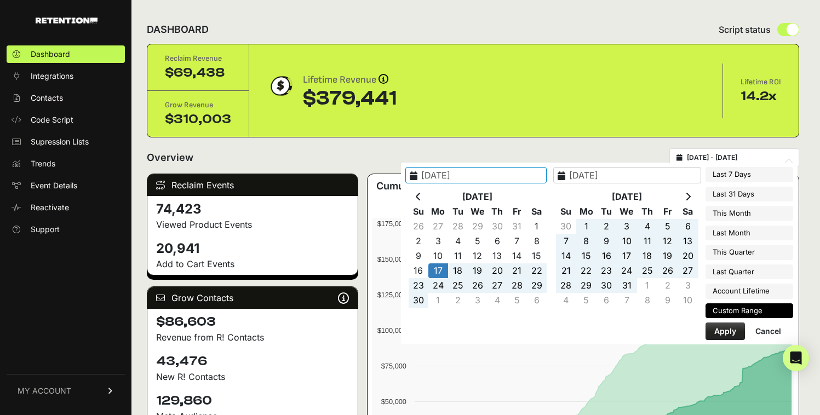
type input "[DATE]"
click at [724, 336] on button "Apply" at bounding box center [724, 332] width 39 height 18
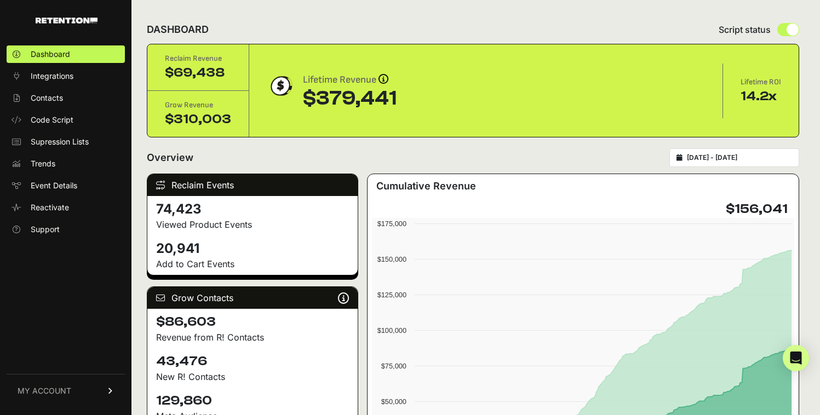
drag, startPoint x: 161, startPoint y: 357, endPoint x: 232, endPoint y: 358, distance: 70.6
click at [231, 358] on h4 "43,476" at bounding box center [252, 362] width 193 height 18
copy h4 "3,476"
click at [170, 360] on h4 "43,476" at bounding box center [252, 362] width 193 height 18
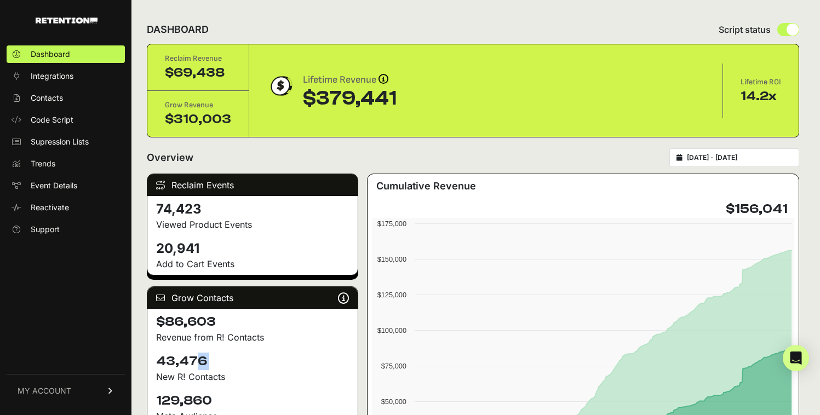
click at [170, 360] on h4 "43,476" at bounding box center [252, 362] width 193 height 18
copy div "43,476"
click at [714, 153] on div "2023-04-17 - 2024-05-31" at bounding box center [734, 157] width 130 height 19
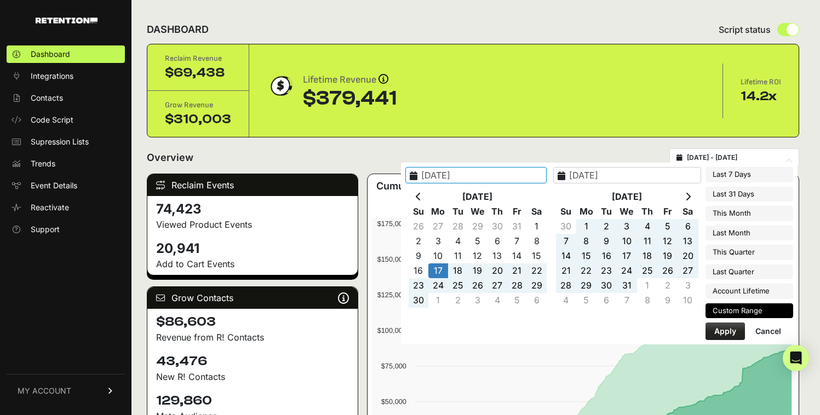
click at [729, 154] on input "2023-04-17 - 2024-05-31" at bounding box center [739, 157] width 105 height 9
click at [635, 175] on input "2024-05-31" at bounding box center [627, 175] width 148 height 16
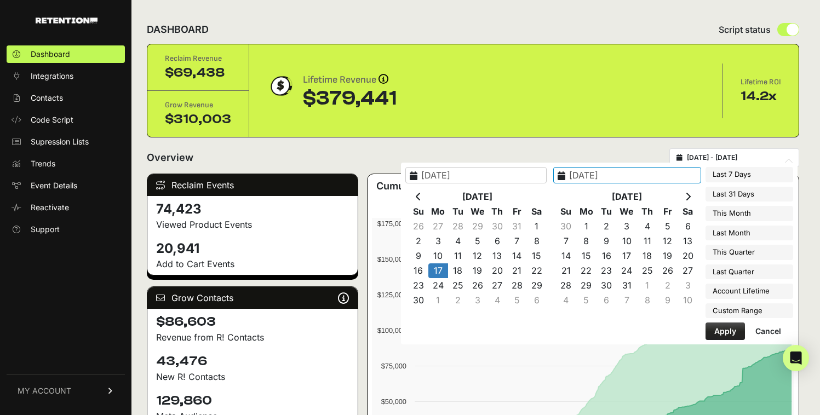
click at [623, 176] on input "2024-05-31" at bounding box center [627, 175] width 148 height 16
type input "2024-06-30"
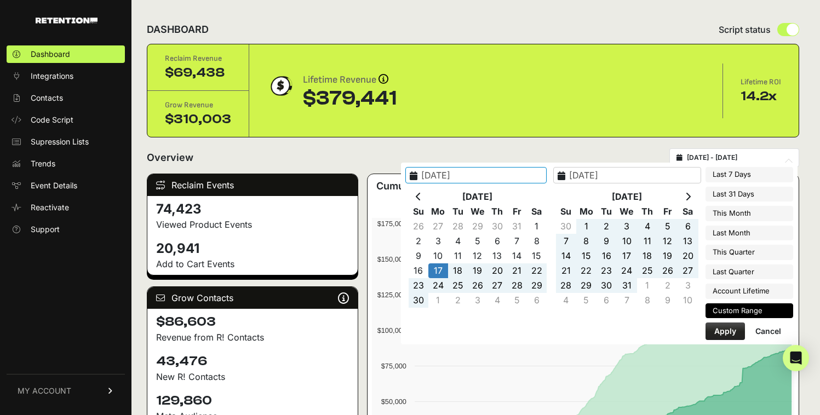
type input "2023-06-03"
click at [724, 327] on button "Apply" at bounding box center [724, 332] width 39 height 18
type input "2023-04-17 - 2024-06-30"
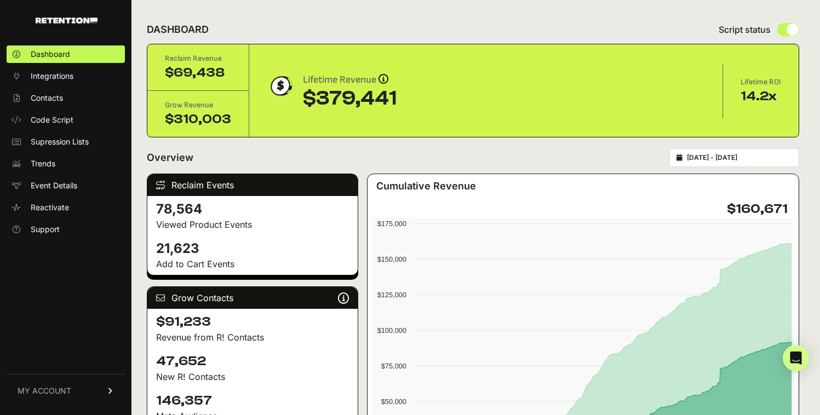
click at [165, 361] on h4 "47,652" at bounding box center [252, 362] width 193 height 18
copy div "47,652"
click at [738, 162] on div "2023-04-17 - 2024-06-30" at bounding box center [734, 157] width 130 height 19
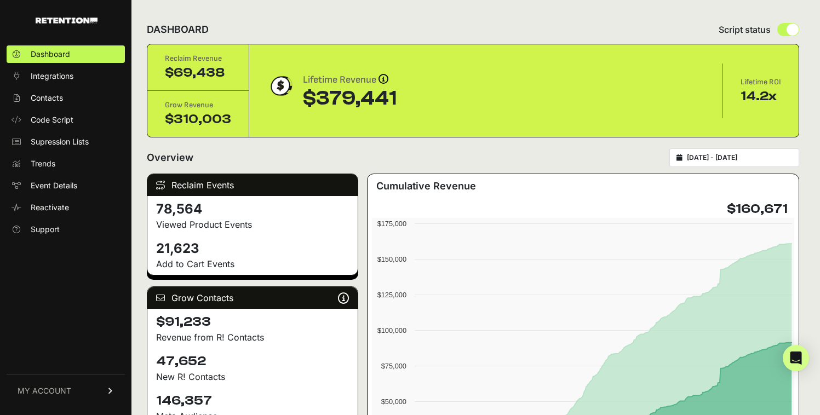
type input "2023-04-17"
type input "2024-06-30"
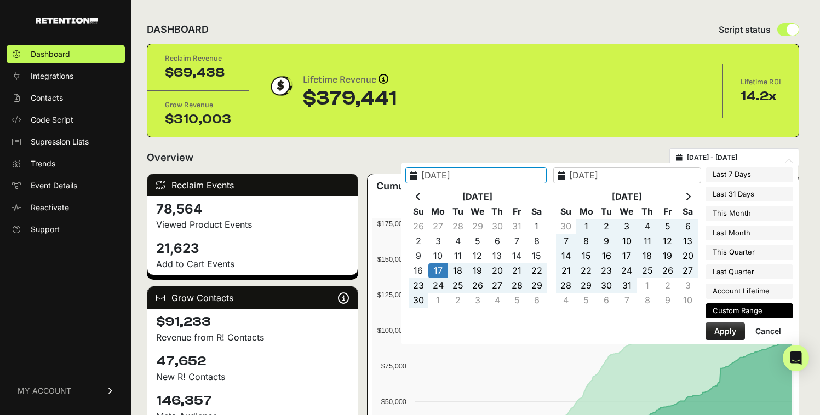
click at [742, 153] on input "2023-04-17 - 2024-06-30" at bounding box center [739, 157] width 105 height 9
type input "2025-08-23"
type input "2025-08-29"
type input "2023-04-17"
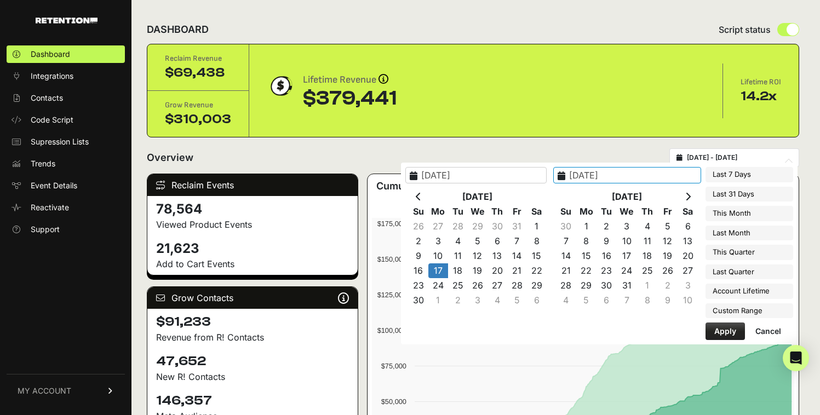
click at [653, 180] on input "2024-06-30" at bounding box center [627, 175] width 148 height 16
click at [624, 177] on input "2024-06-30" at bounding box center [627, 175] width 148 height 16
click at [652, 179] on input "2024-07-30" at bounding box center [627, 175] width 148 height 16
type input "2024-07-31"
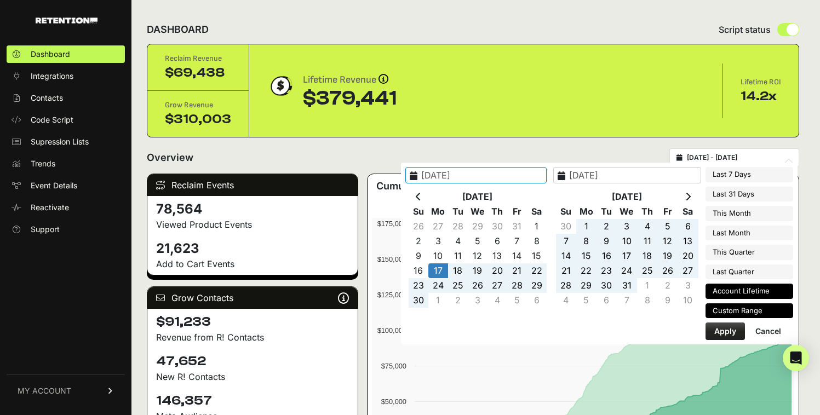
type input "2023-05-13"
click at [708, 333] on button "Apply" at bounding box center [724, 332] width 39 height 18
type input "[DATE] - [DATE]"
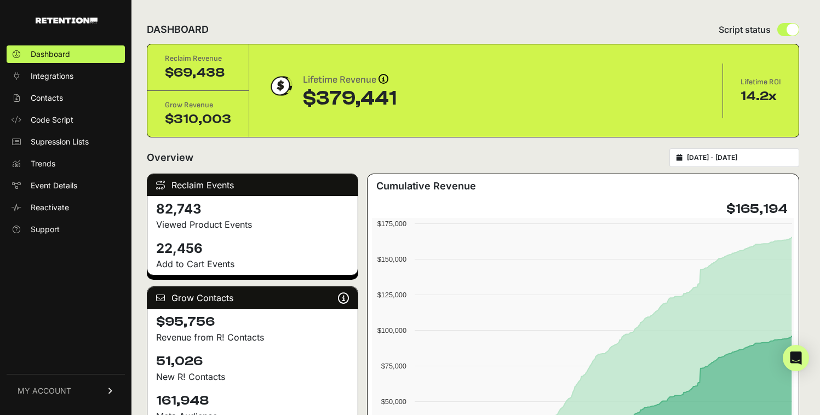
click at [179, 354] on h4 "51,026" at bounding box center [252, 362] width 193 height 18
copy div "51,026"
